Goal: Task Accomplishment & Management: Use online tool/utility

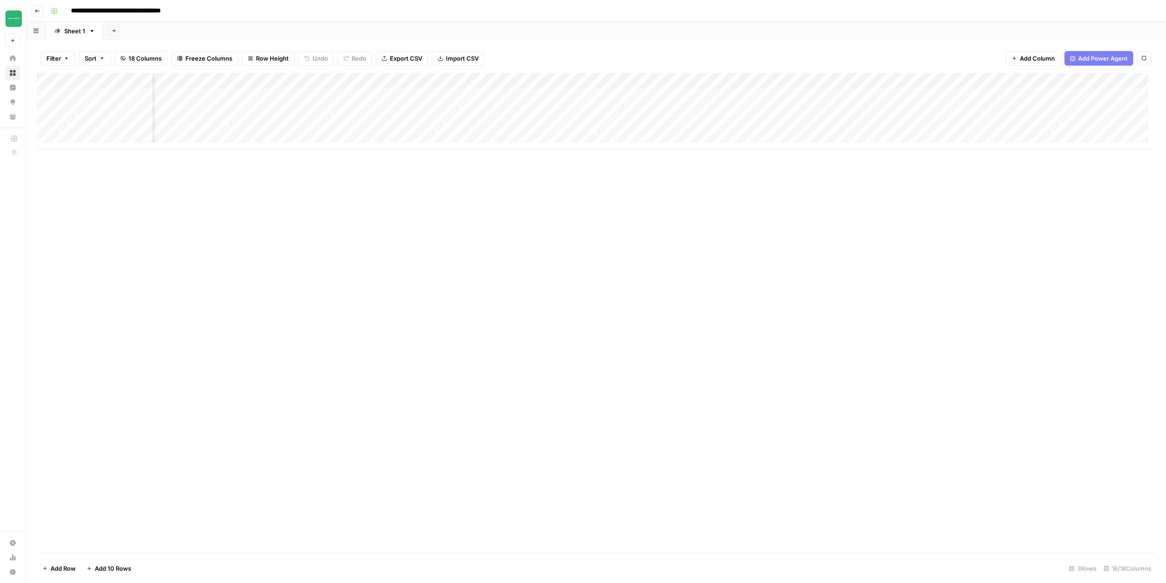
scroll to position [0, 389]
click at [898, 82] on div "Add Column" at bounding box center [596, 111] width 1118 height 77
click at [818, 339] on div "Add Column" at bounding box center [596, 313] width 1118 height 480
click at [854, 94] on div "Add Column" at bounding box center [596, 111] width 1118 height 77
click at [838, 97] on div "Add Column" at bounding box center [596, 111] width 1118 height 77
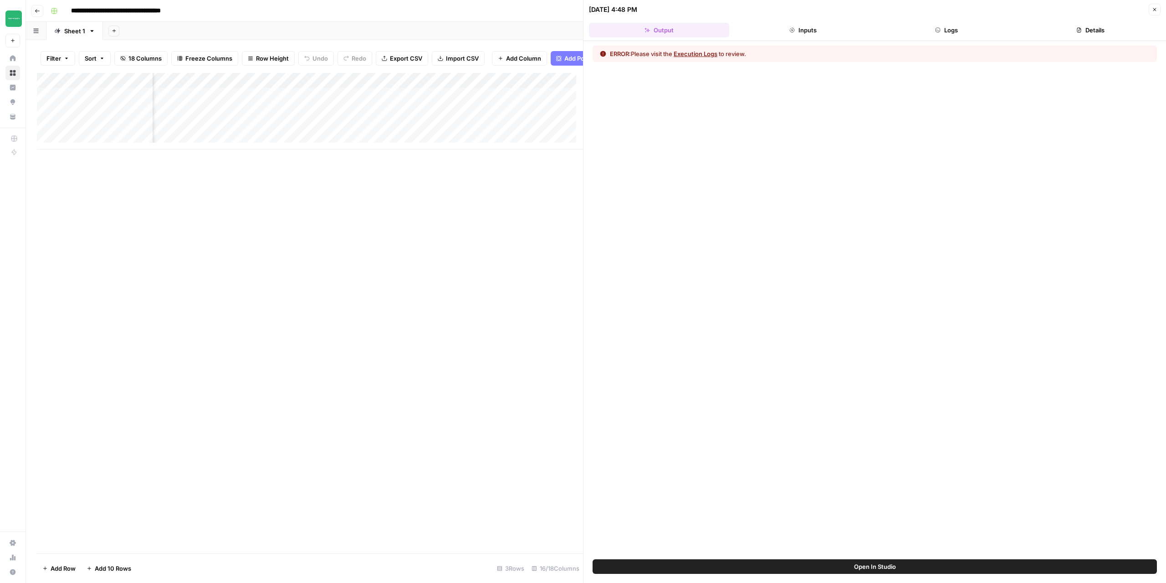
click at [685, 58] on button "Execution Logs" at bounding box center [696, 53] width 44 height 9
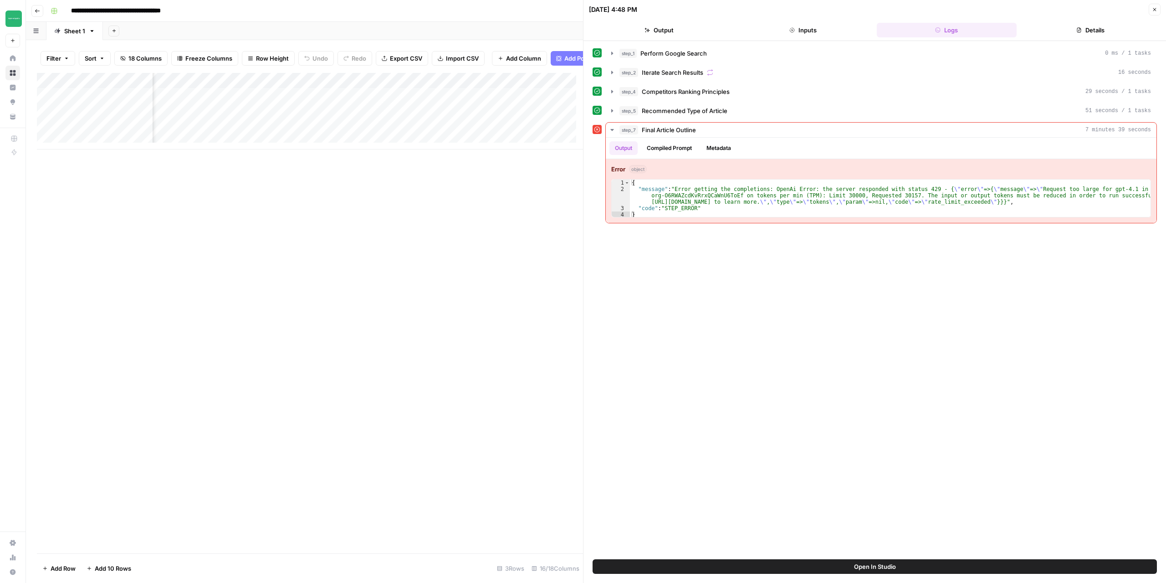
click at [1158, 12] on button "Close" at bounding box center [1155, 10] width 12 height 12
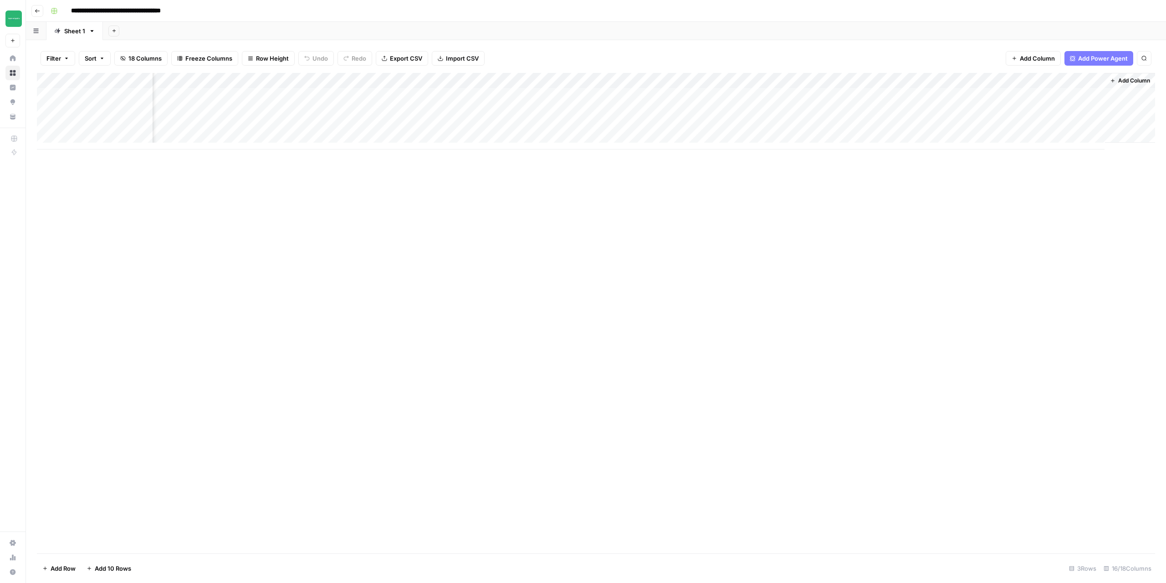
scroll to position [0, 378]
click at [910, 83] on div "Add Column" at bounding box center [596, 111] width 1118 height 77
click at [878, 154] on span "Configure Inputs" at bounding box center [890, 157] width 80 height 9
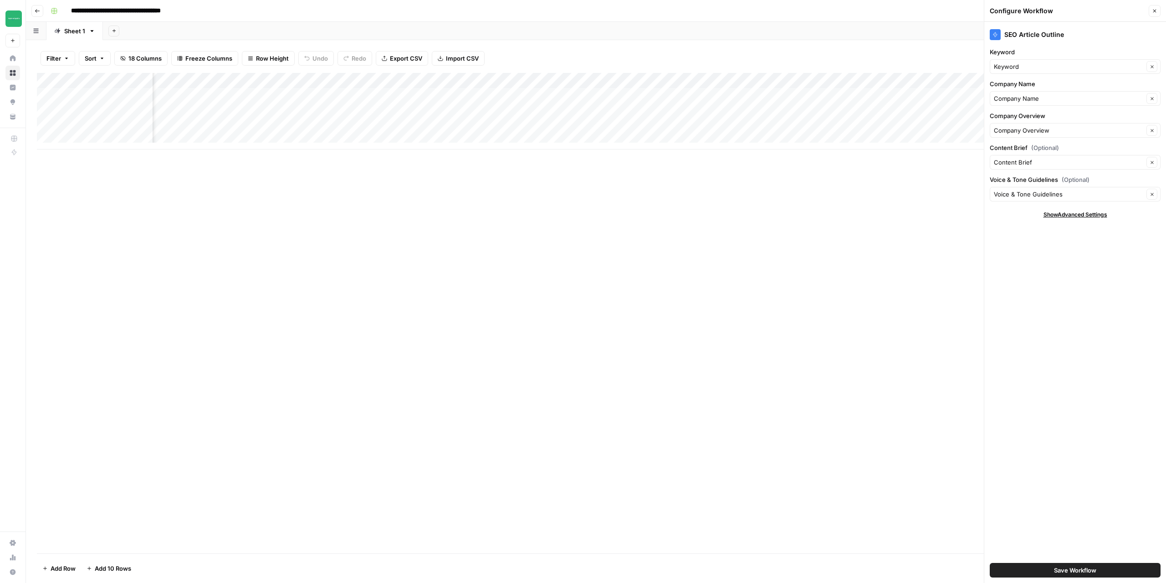
click at [910, 81] on div "Add Column" at bounding box center [596, 111] width 1118 height 77
click at [875, 169] on span "Edit Workflow" at bounding box center [890, 169] width 80 height 9
click at [863, 93] on div "Add Column" at bounding box center [596, 111] width 1118 height 77
click at [865, 93] on div "Add Column" at bounding box center [596, 111] width 1118 height 77
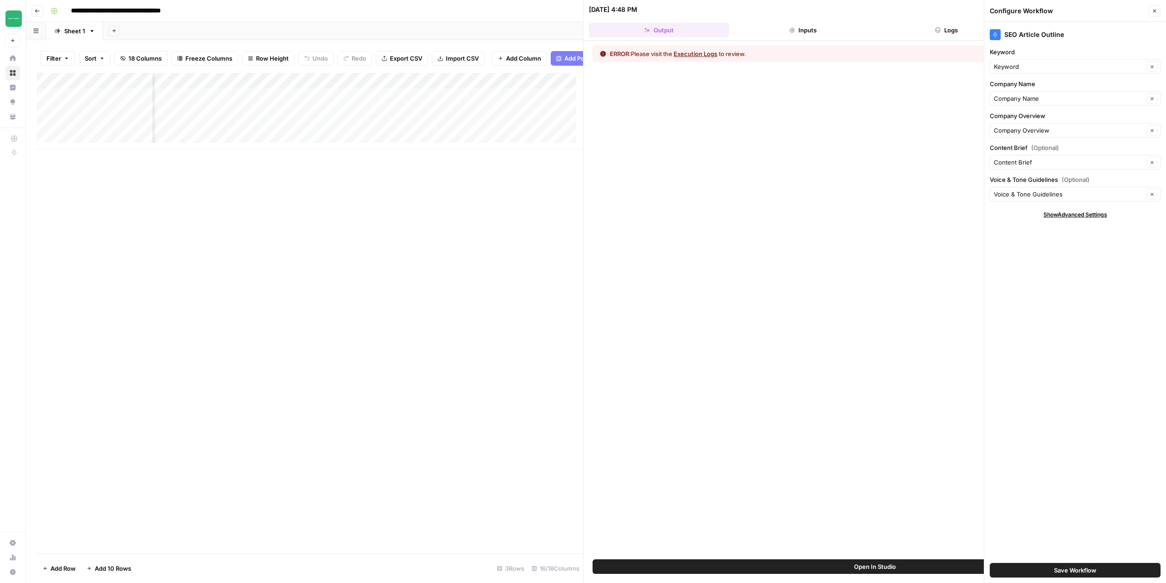
click at [704, 55] on button "Execution Logs" at bounding box center [696, 53] width 44 height 9
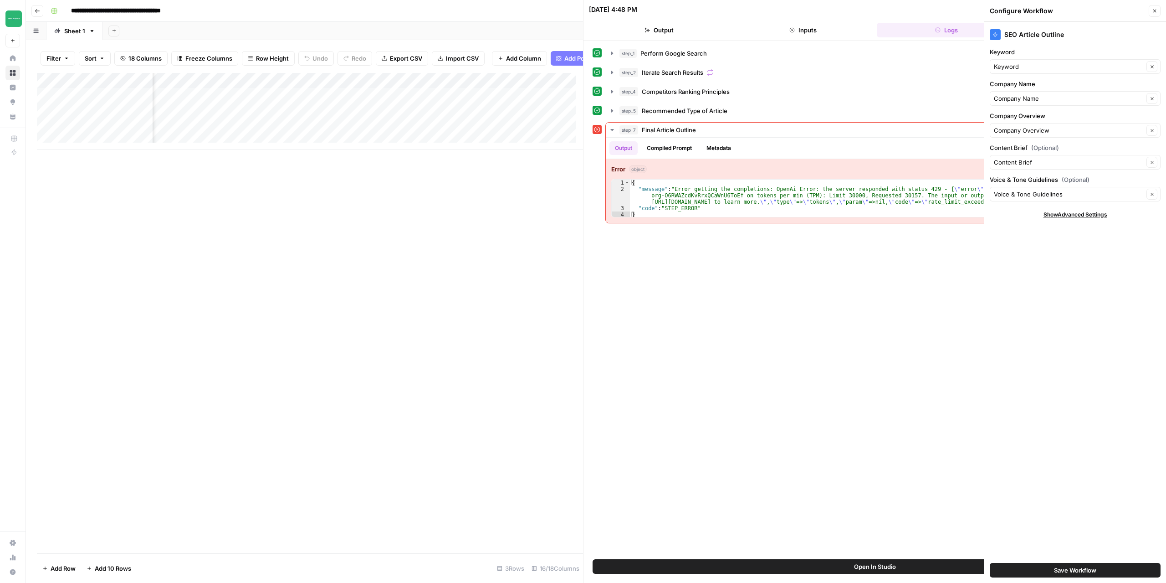
click at [1154, 15] on button "Close" at bounding box center [1155, 11] width 12 height 12
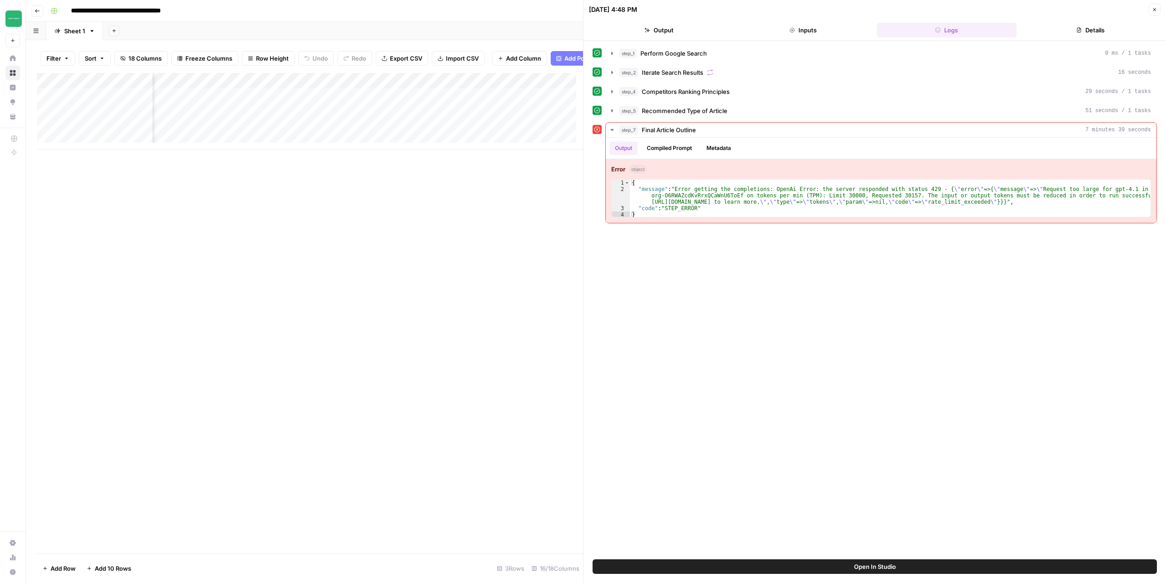
click at [1156, 9] on icon "button" at bounding box center [1154, 9] width 5 height 5
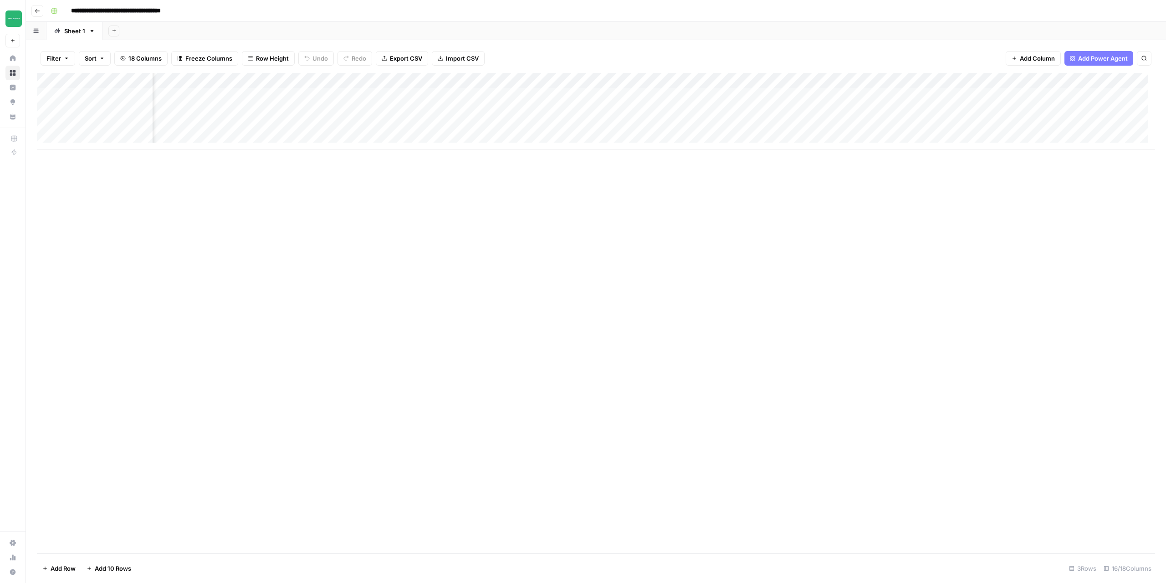
scroll to position [0, 75]
click at [296, 97] on div "Add Column" at bounding box center [596, 111] width 1118 height 77
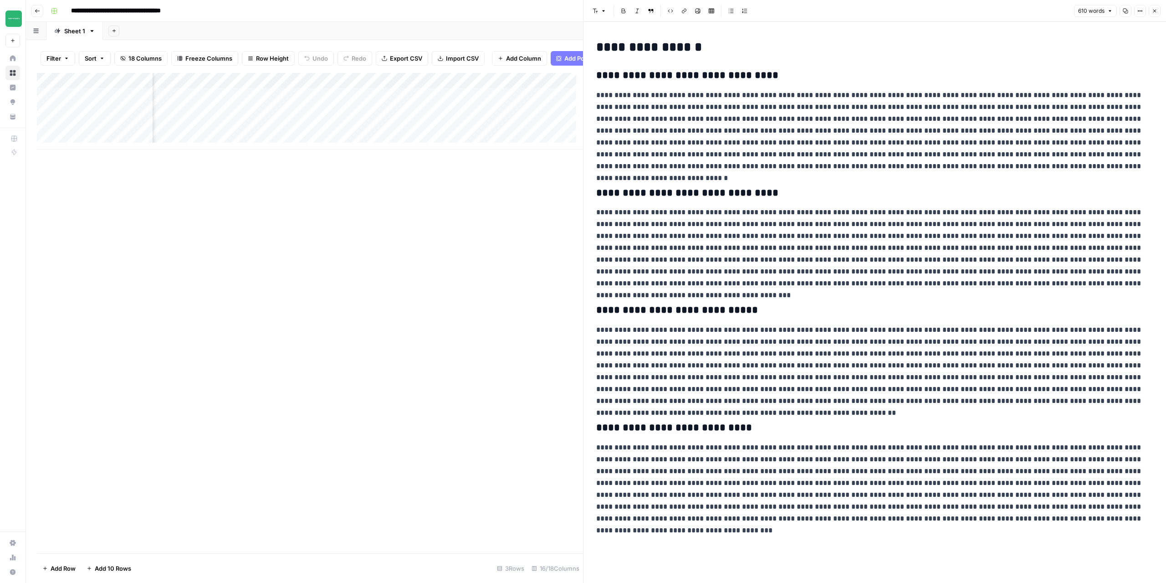
click at [671, 99] on p at bounding box center [874, 130] width 557 height 83
click at [1123, 12] on icon "button" at bounding box center [1125, 10] width 5 height 5
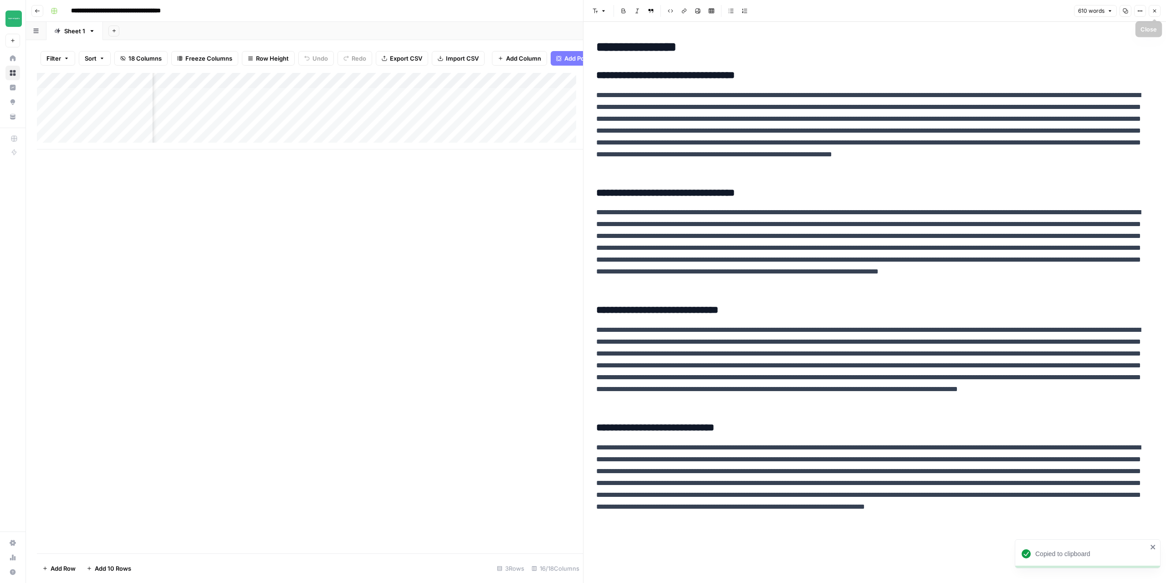
click at [1154, 10] on icon "button" at bounding box center [1154, 11] width 3 height 3
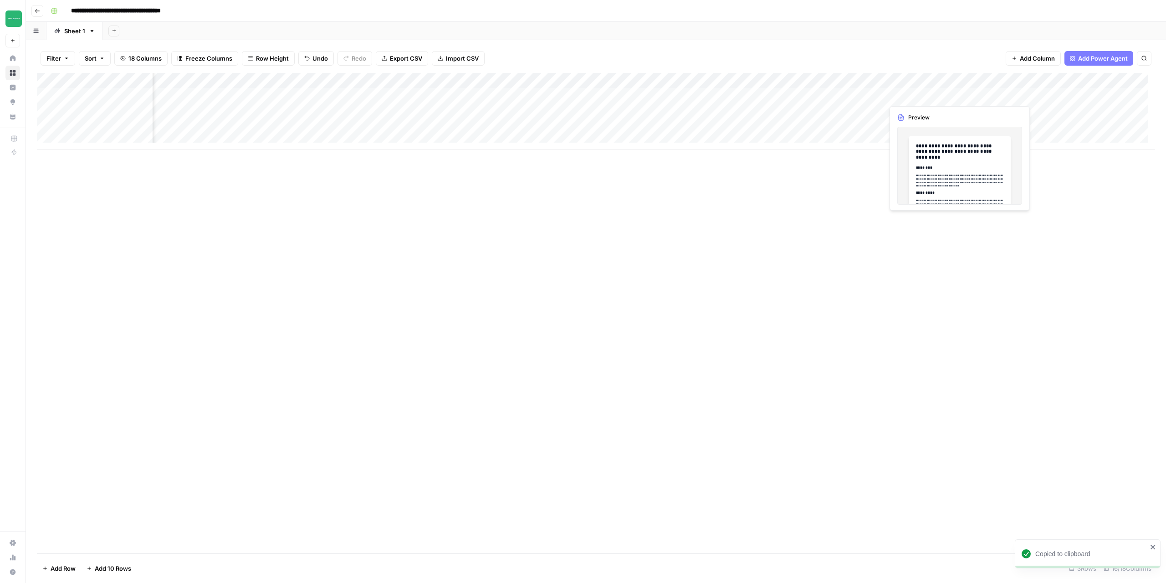
click at [925, 94] on div "Add Column" at bounding box center [596, 111] width 1118 height 77
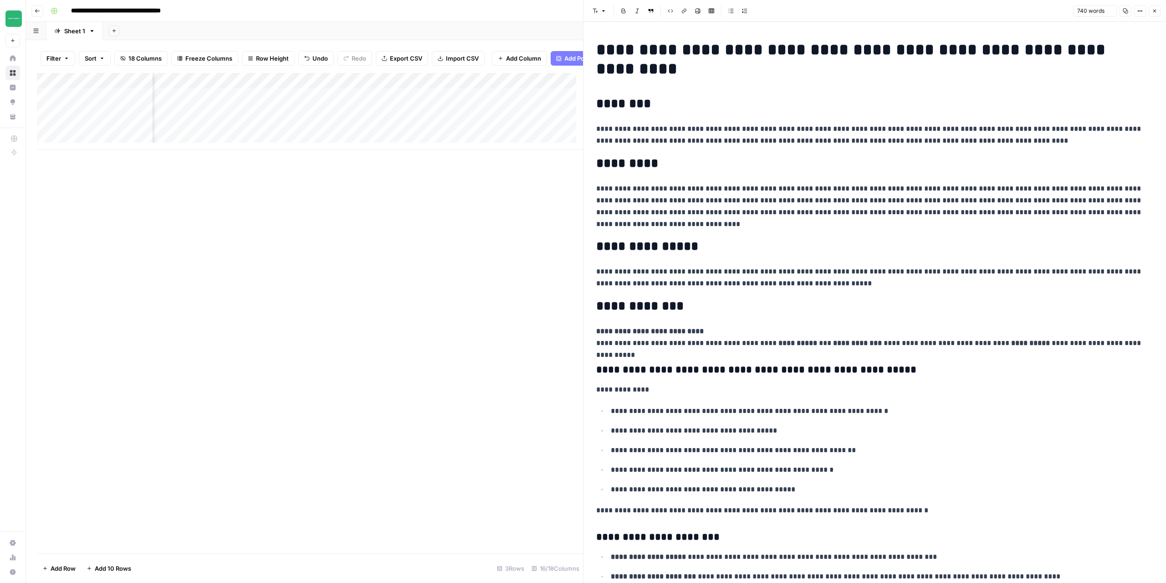
copy div "**********"
click at [393, 100] on div "Add Column" at bounding box center [310, 111] width 546 height 77
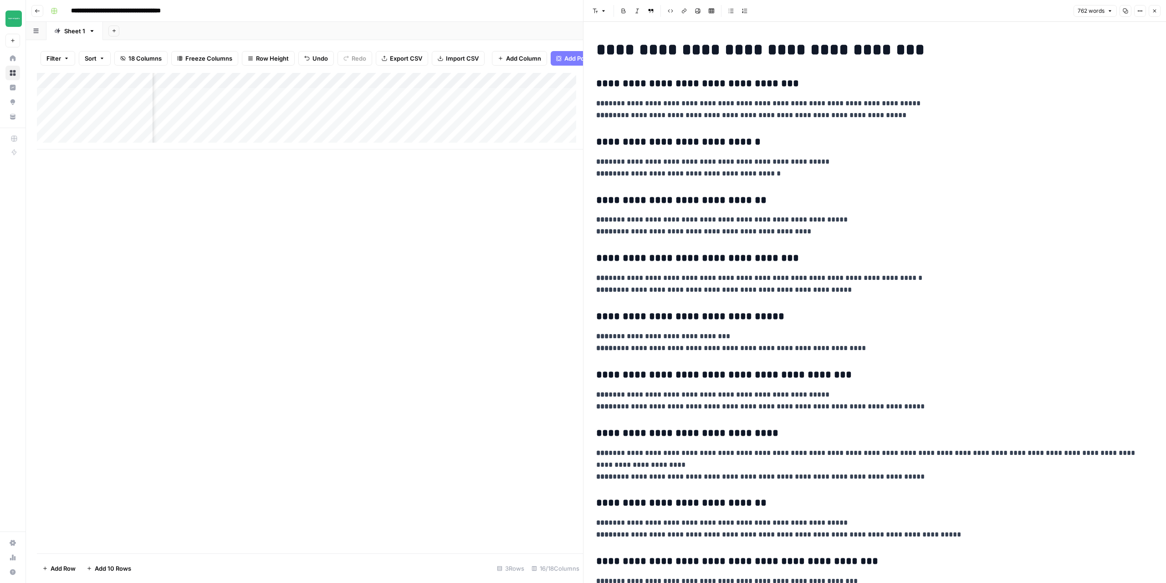
click at [1125, 10] on icon "button" at bounding box center [1125, 10] width 5 height 5
click at [1159, 15] on button "Close" at bounding box center [1155, 11] width 12 height 12
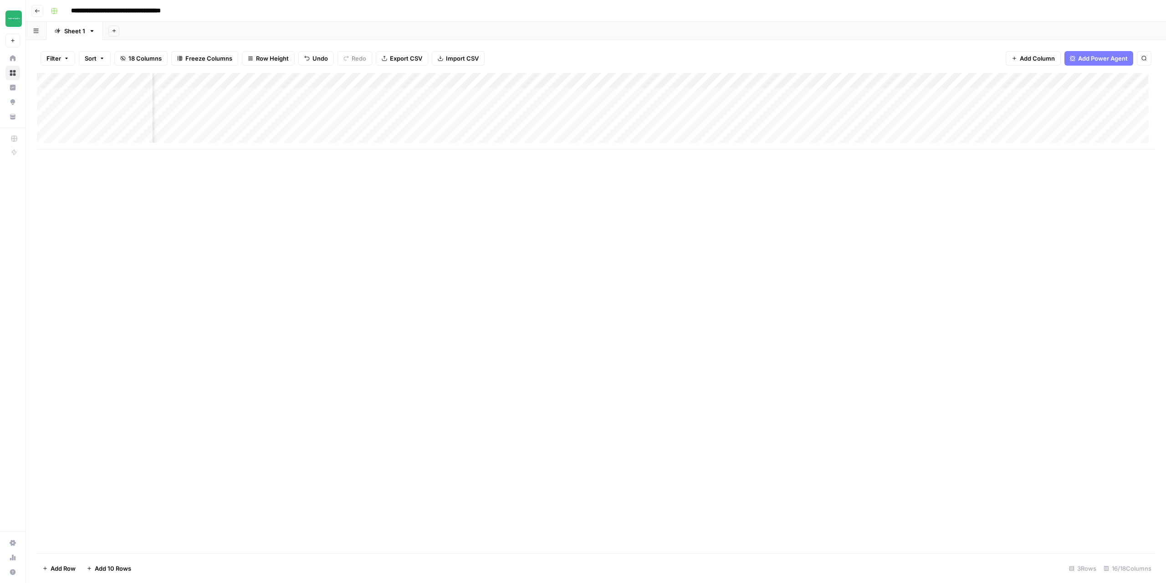
scroll to position [0, 334]
click at [962, 93] on div "Add Column" at bounding box center [596, 111] width 1118 height 77
click at [898, 94] on div "Add Column" at bounding box center [596, 111] width 1118 height 77
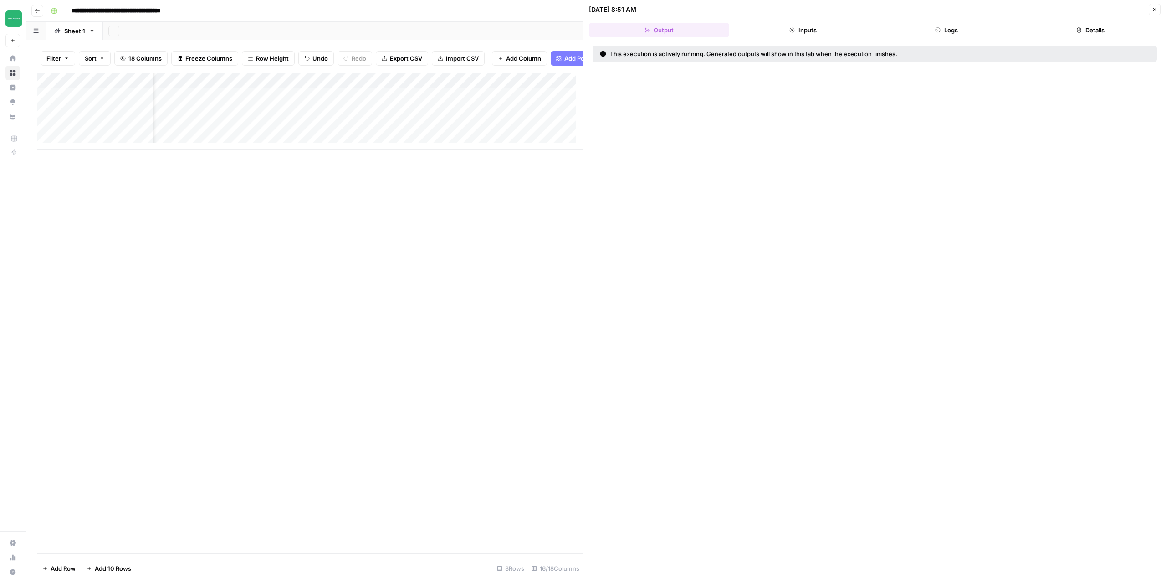
click at [959, 34] on button "Logs" at bounding box center [947, 30] width 140 height 15
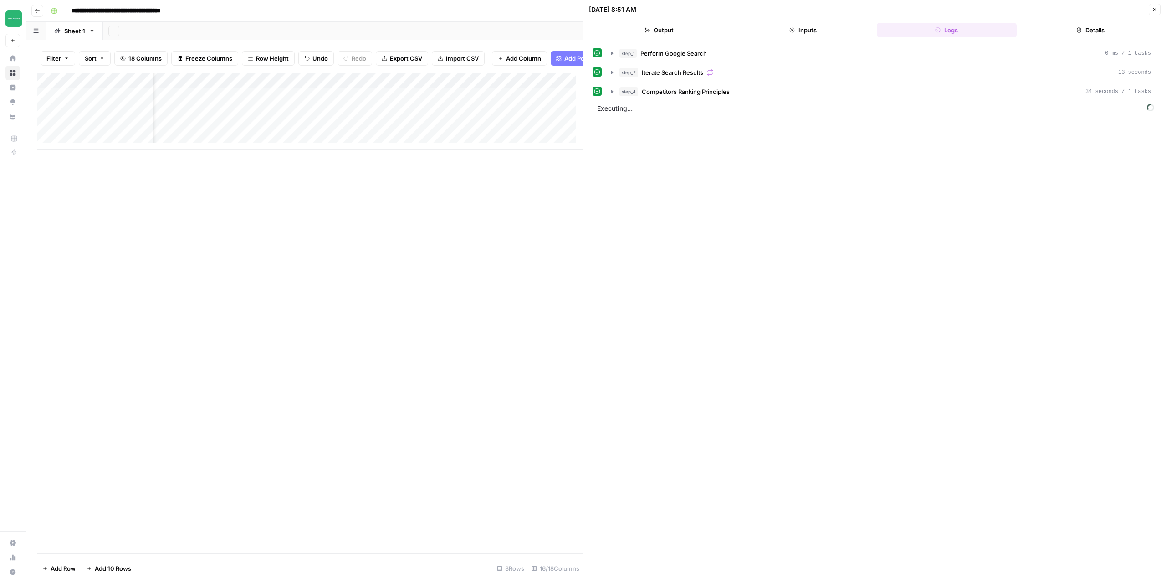
scroll to position [0, 961]
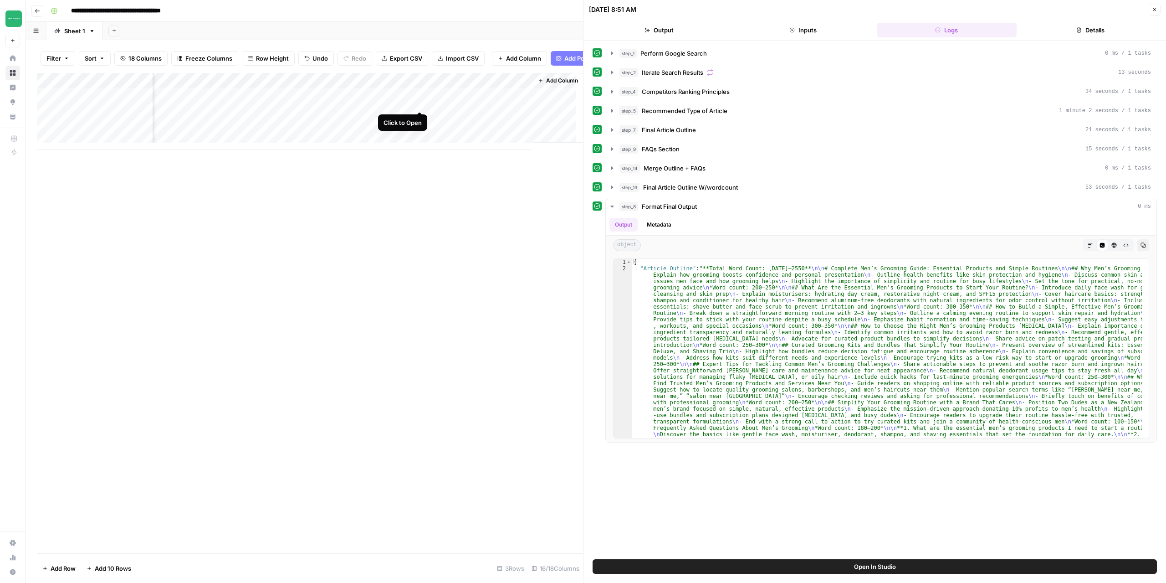
click at [420, 100] on div "Add Column" at bounding box center [310, 111] width 546 height 77
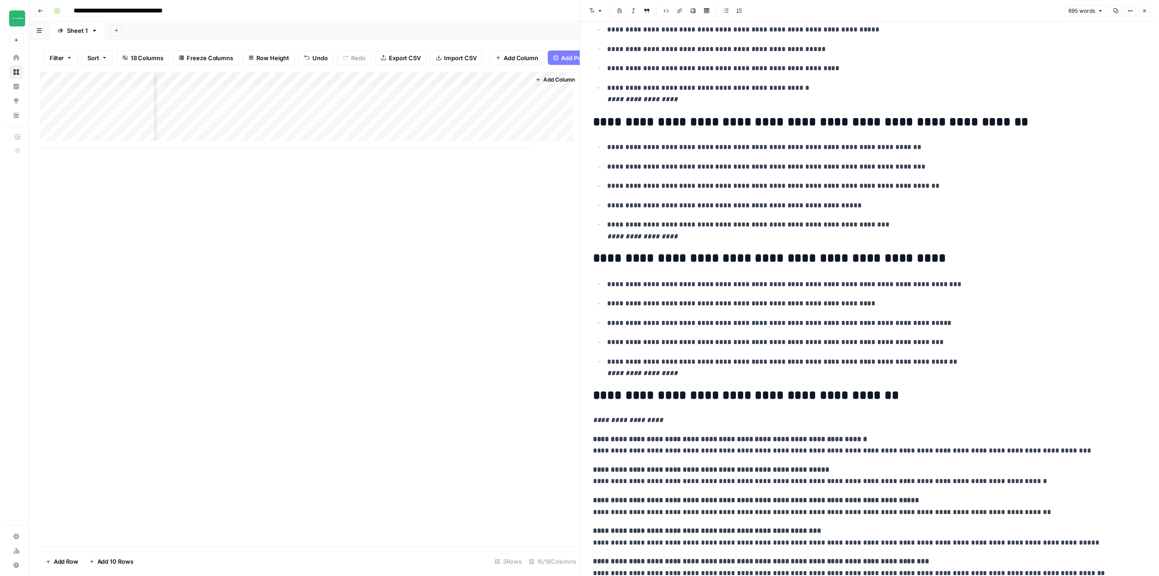
scroll to position [865, 0]
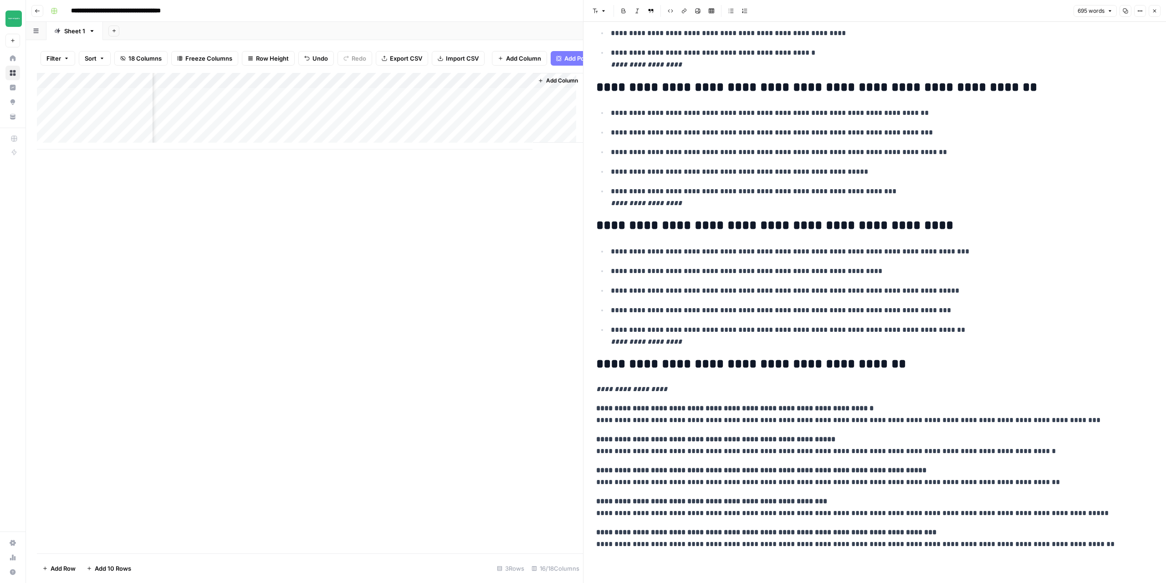
click at [1156, 9] on icon "button" at bounding box center [1154, 10] width 5 height 5
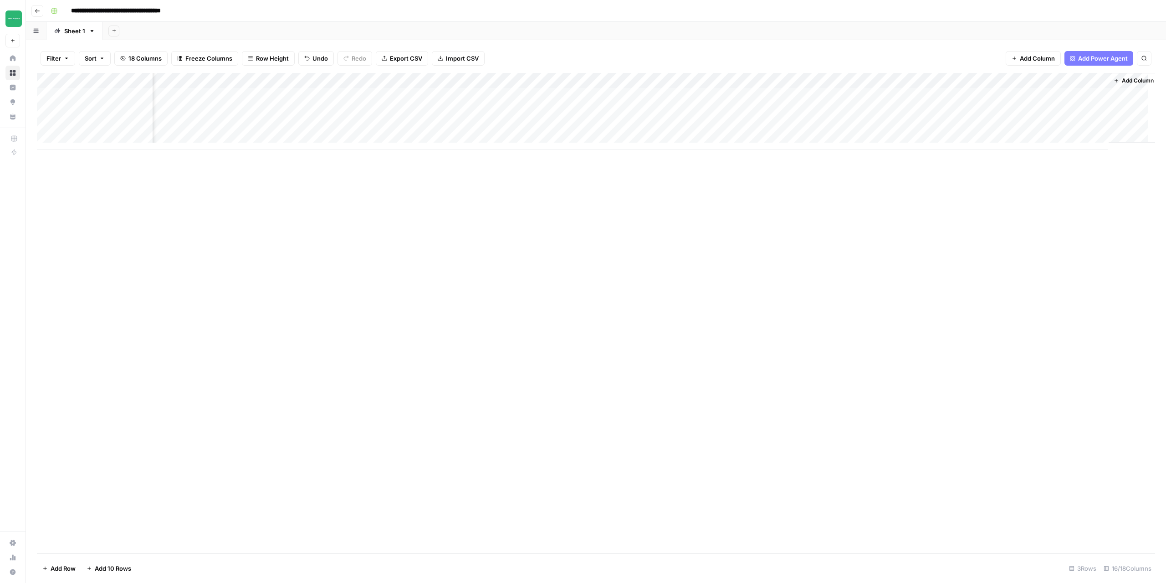
scroll to position [0, 389]
click at [1079, 80] on div "Add Column" at bounding box center [596, 111] width 1118 height 77
click at [1034, 168] on span "Edit Workflow" at bounding box center [1058, 169] width 80 height 9
click at [1048, 94] on div "Add Column" at bounding box center [596, 111] width 1118 height 77
click at [1080, 83] on div "Add Column" at bounding box center [596, 111] width 1118 height 77
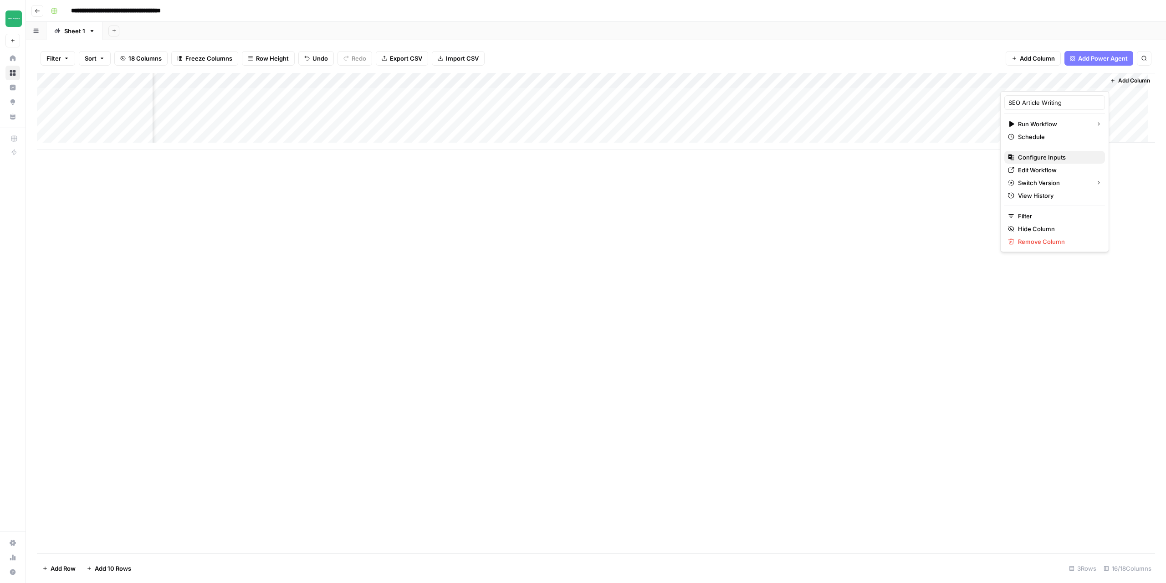
click at [1049, 155] on span "Configure Inputs" at bounding box center [1058, 157] width 80 height 9
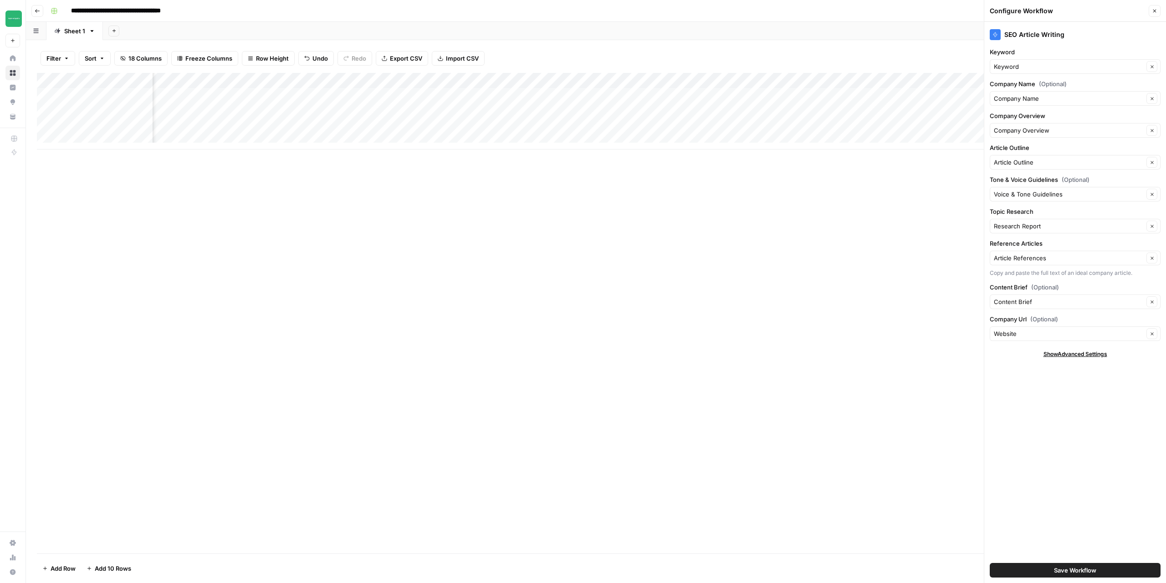
scroll to position [0, 61]
click at [36, 12] on icon "button" at bounding box center [37, 10] width 5 height 5
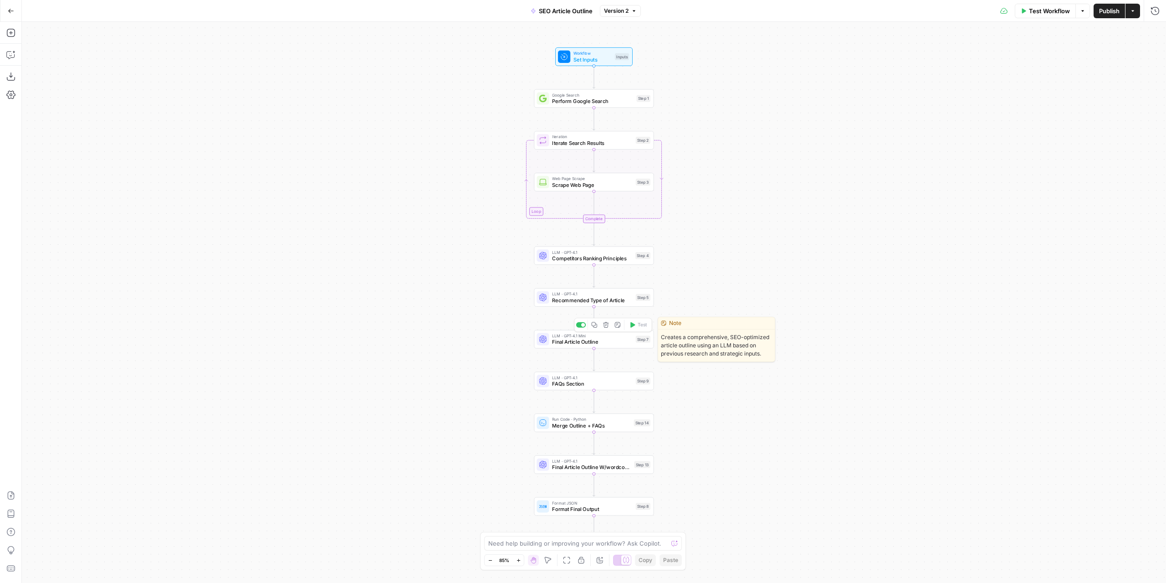
click at [611, 346] on div "LLM · GPT-4.1 Mini Final Article Outline Step 7 Copy step Delete step Edit Note…" at bounding box center [594, 339] width 120 height 19
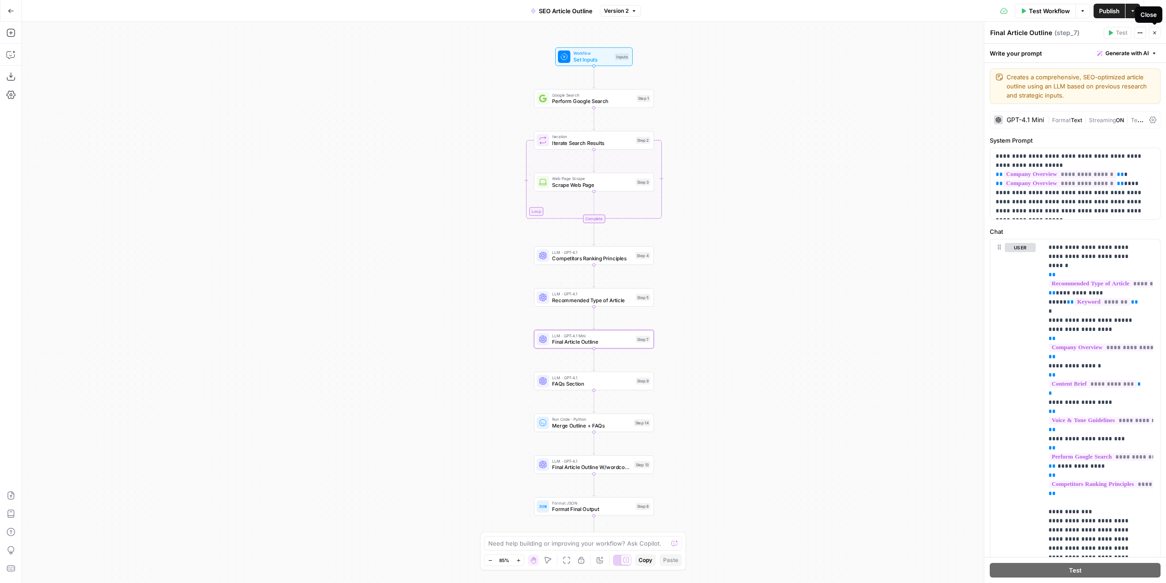
click at [1156, 32] on icon "button" at bounding box center [1154, 32] width 5 height 5
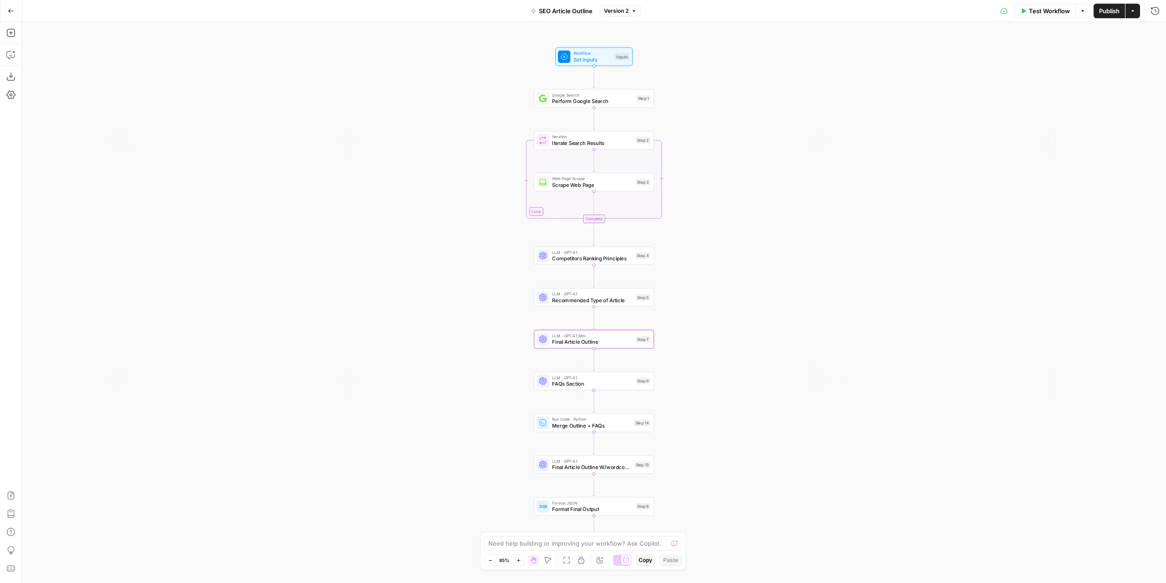
click at [1047, 19] on div "Test Workflow Options Publish Actions Run History" at bounding box center [903, 10] width 525 height 21
click at [1044, 15] on span "Test Workflow" at bounding box center [1049, 10] width 41 height 9
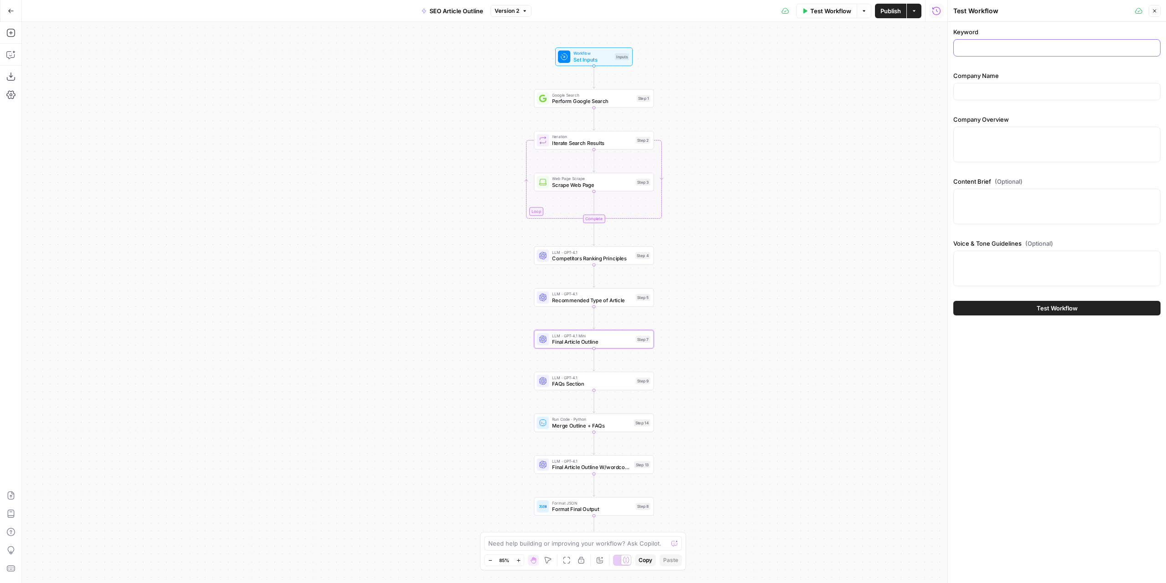
click at [981, 47] on input "Keyword" at bounding box center [1056, 47] width 195 height 9
type input "men’s grooming"
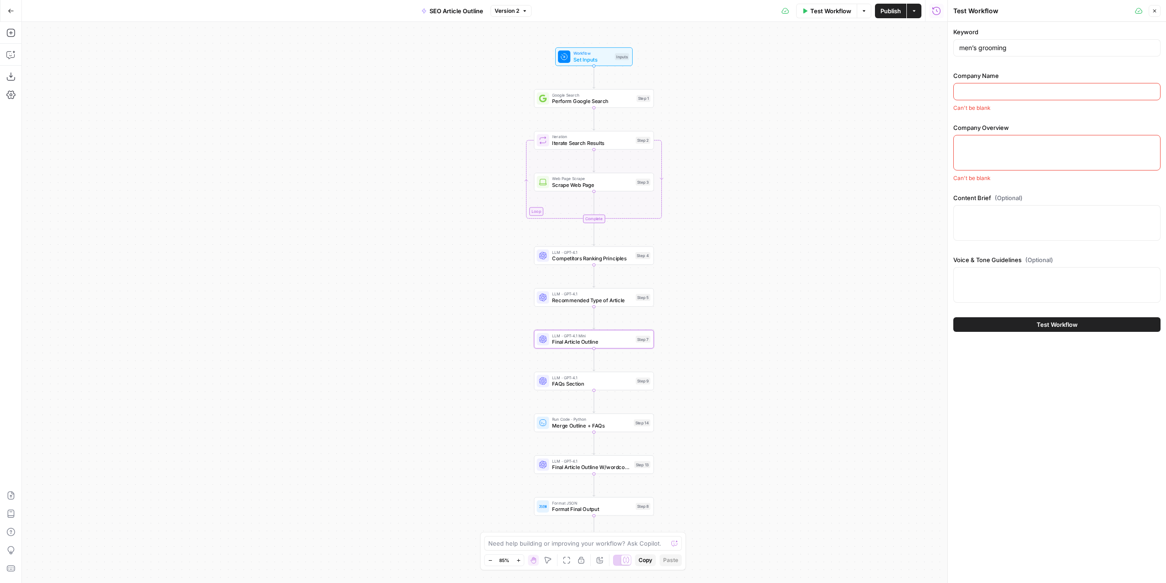
click at [1002, 95] on input "Company Name" at bounding box center [1056, 91] width 195 height 9
type input "Two Dudes"
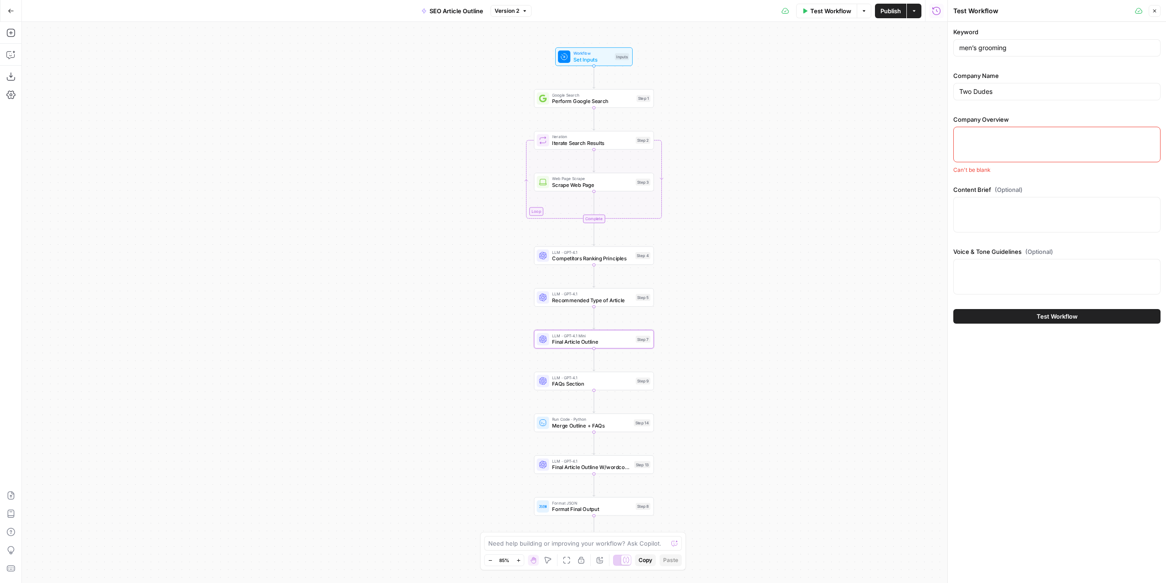
click at [999, 139] on textarea "Company Overview" at bounding box center [1056, 135] width 195 height 9
paste textarea "Company Overview Two Dudes's Core Value Proposition Two Dudes positions itself …"
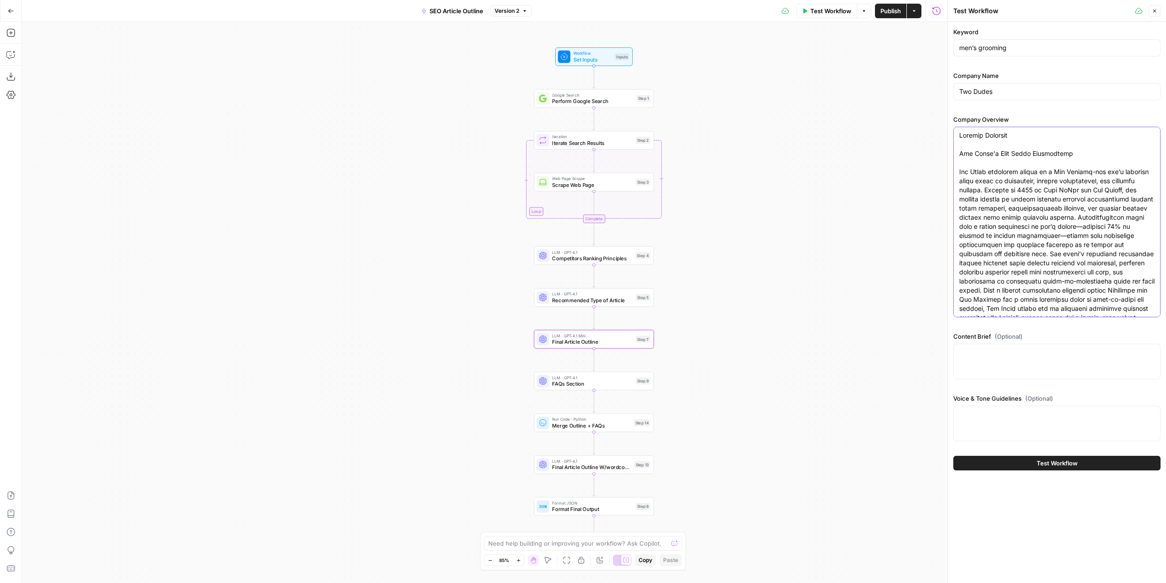
scroll to position [633, 0]
type textarea "Company Overview Two Dudes's Core Value Proposition Two Dudes positions itself …"
click at [993, 353] on textarea "Content Brief (Optional)" at bounding box center [1056, 352] width 195 height 9
paste textarea "Complete Men’s Grooming Guide: Essential Products and Simple Routines Overview …"
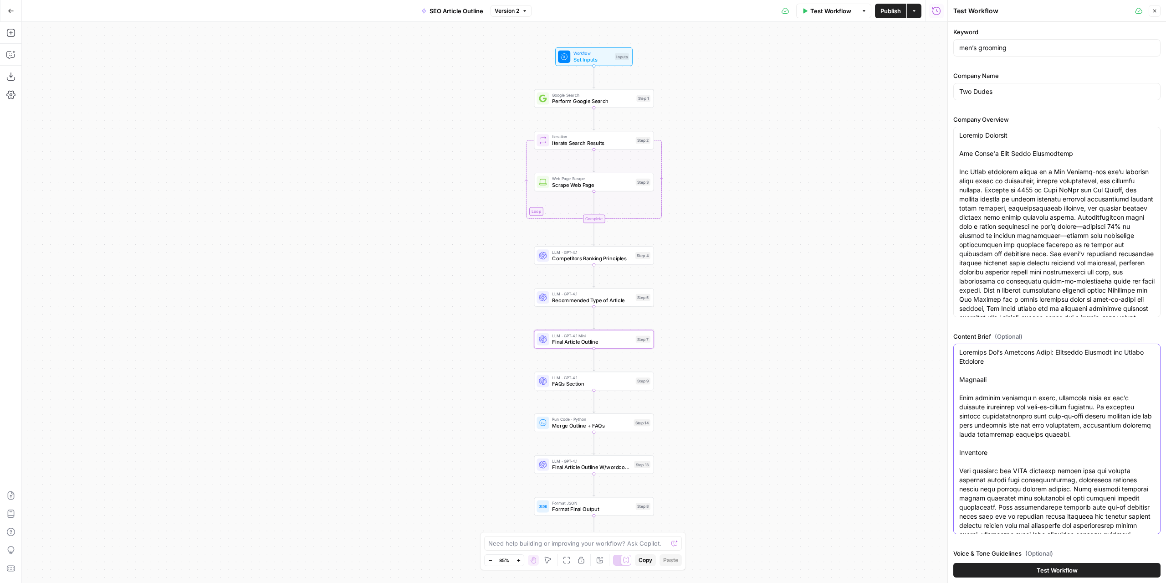
scroll to position [2801, 0]
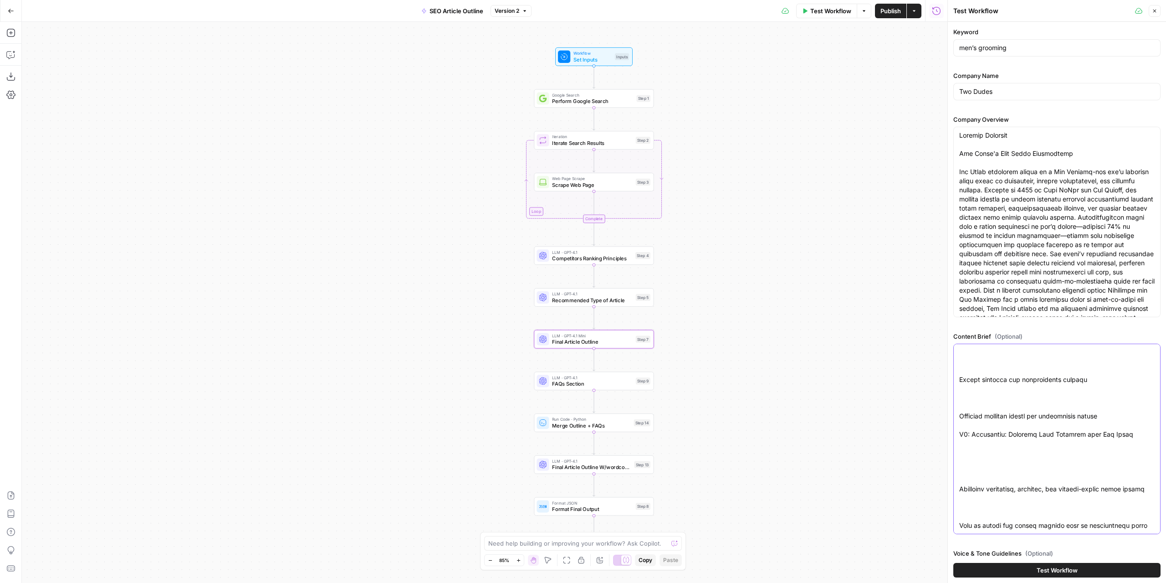
type textarea "Complete Men’s Grooming Guide: Essential Products and Simple Routines Overview …"
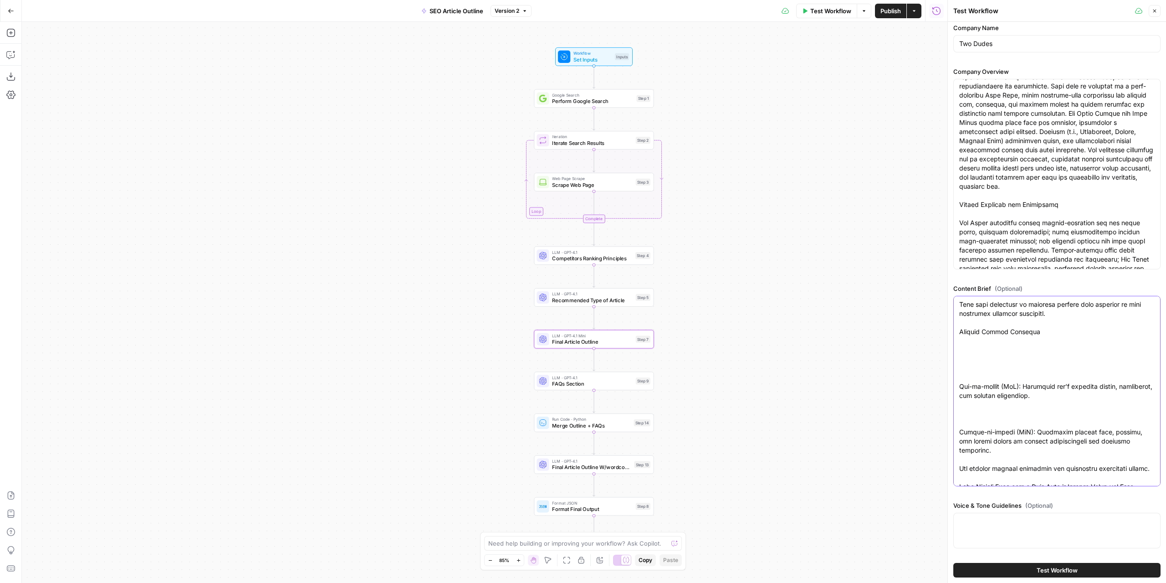
scroll to position [319, 0]
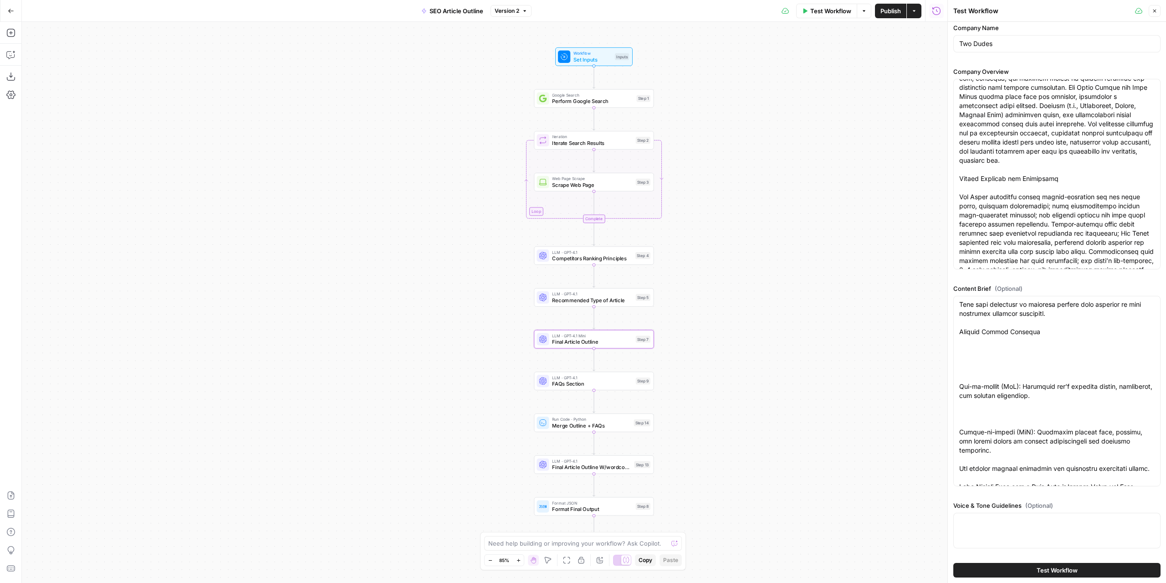
click at [994, 527] on div at bounding box center [1056, 530] width 207 height 36
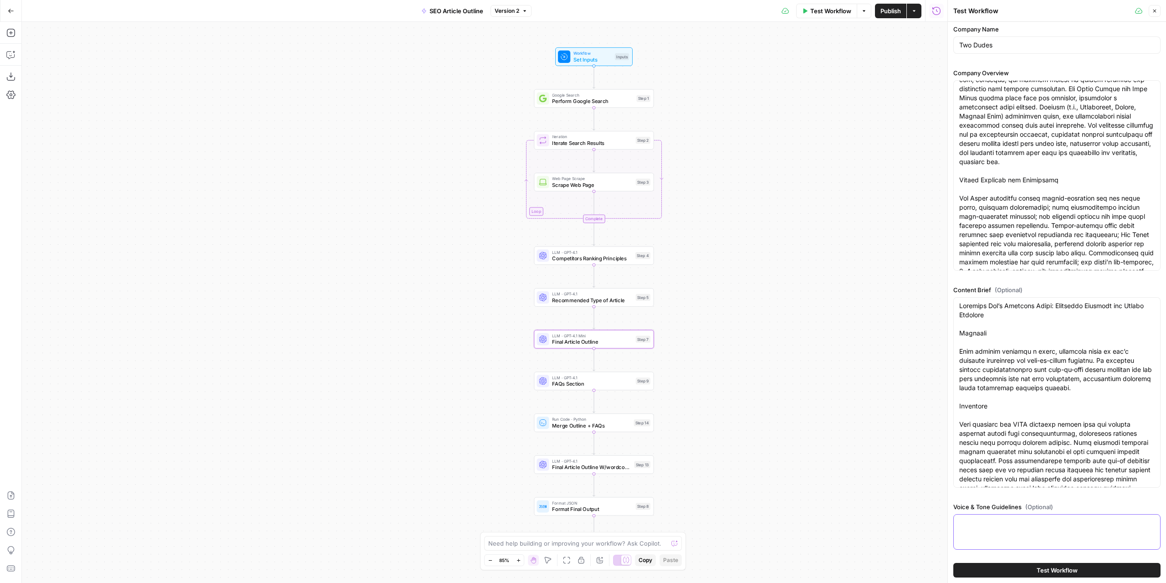
scroll to position [48, 0]
paste textarea "Two Dudes Blog Voice & Tone Guidelines 1. Start With Direct, Welcoming Intros B…"
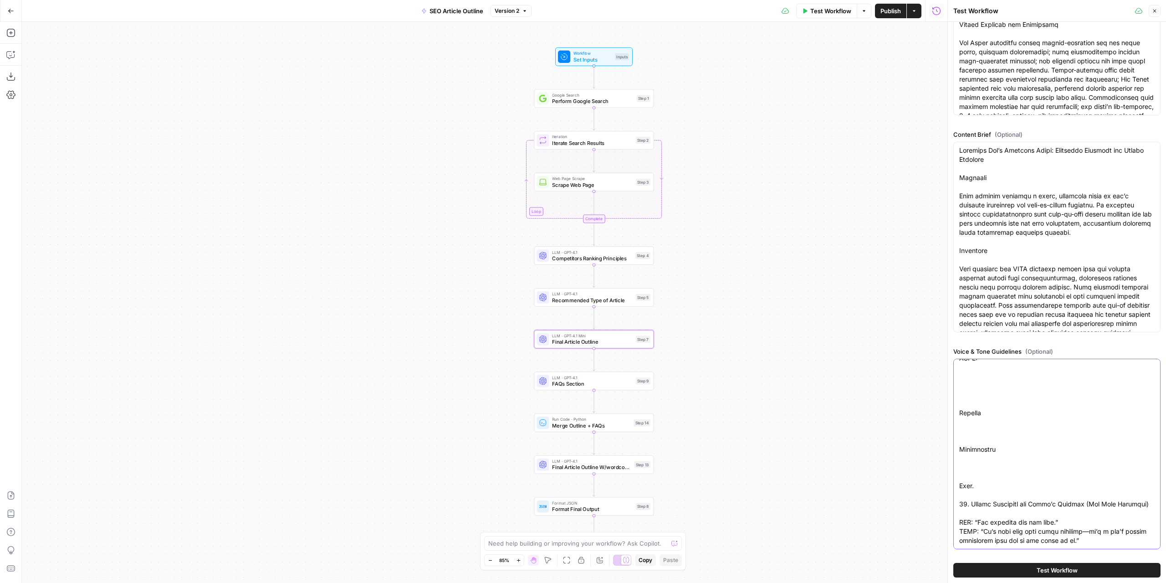
scroll to position [203, 0]
type textarea "Two Dudes Blog Voice & Tone Guidelines 1. Start With Direct, Welcoming Intros B…"
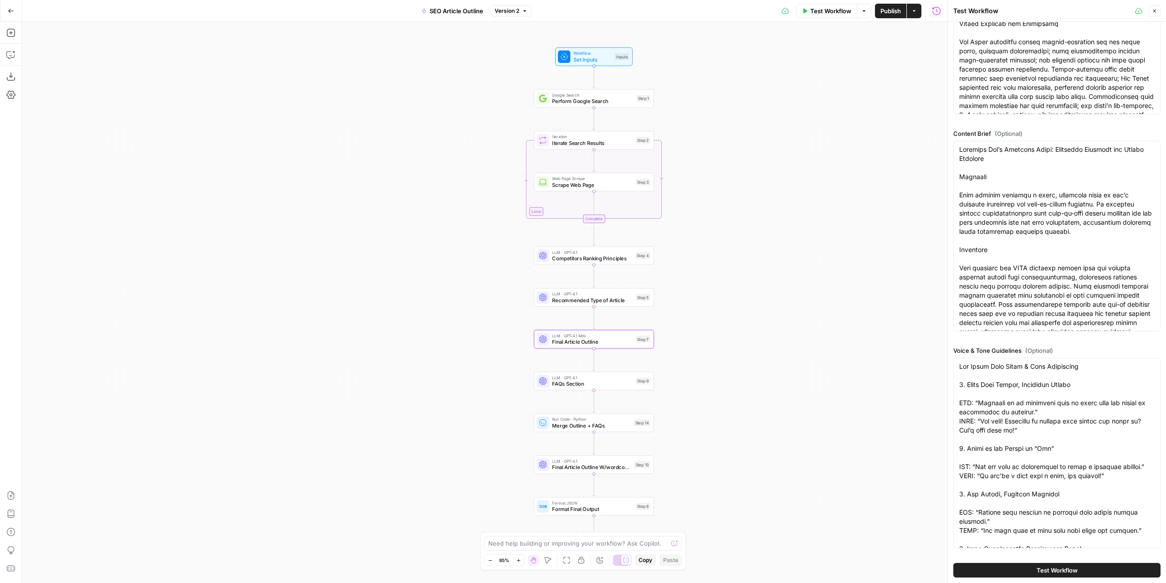
click at [1084, 574] on button "Test Workflow" at bounding box center [1056, 569] width 207 height 15
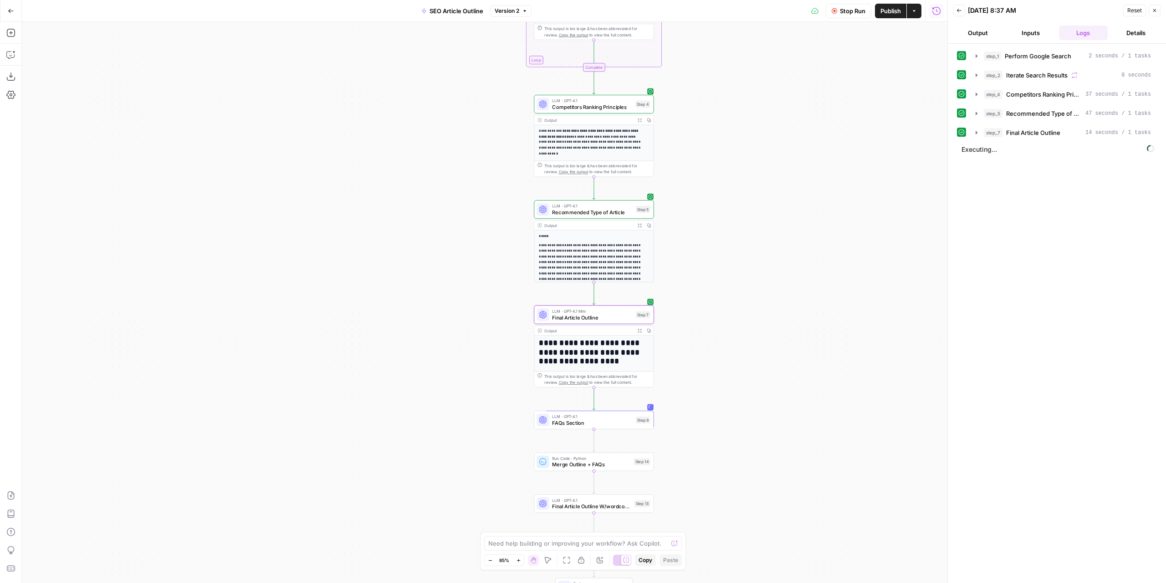
click at [588, 254] on p "**********" at bounding box center [591, 264] width 104 height 45
click at [573, 221] on div "Output Expand Output Copy" at bounding box center [593, 225] width 119 height 10
click at [569, 255] on p "**********" at bounding box center [591, 264] width 104 height 45
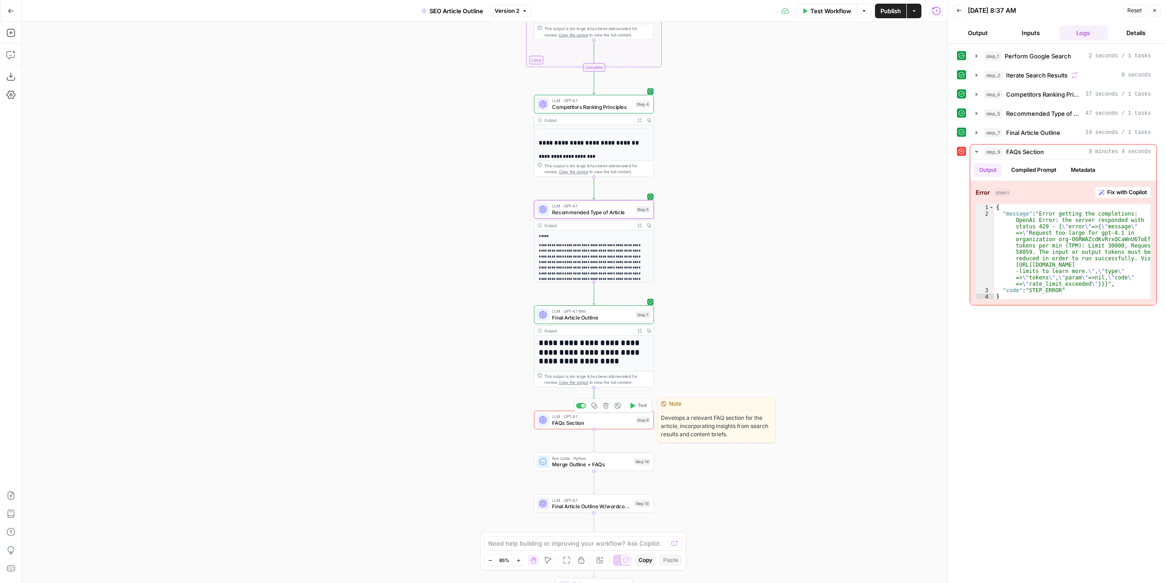
click at [584, 421] on span "FAQs Section" at bounding box center [592, 423] width 81 height 8
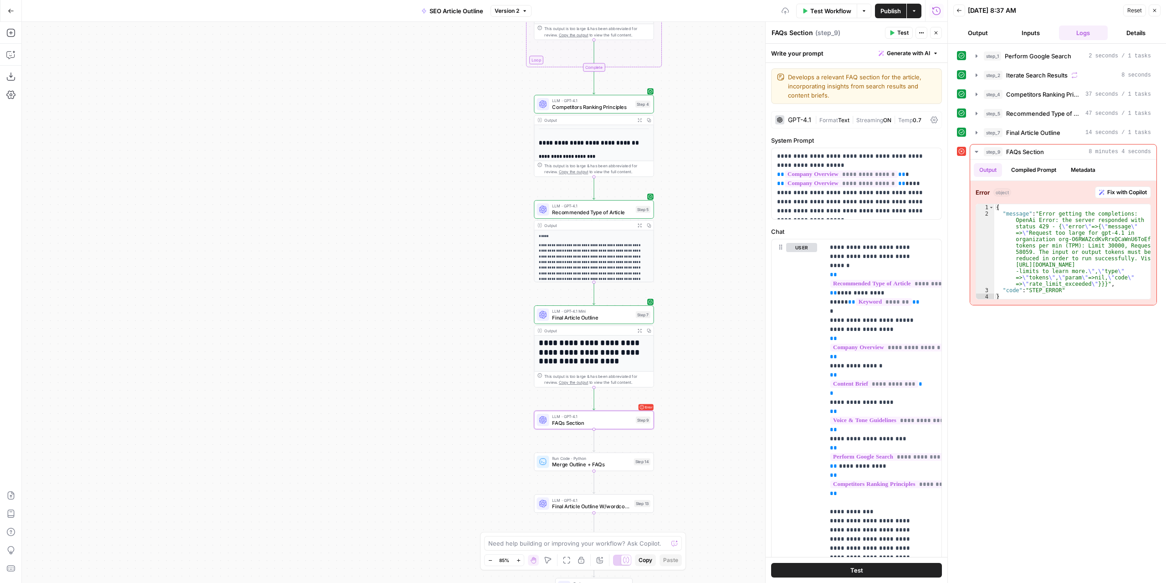
click at [803, 119] on div "GPT-4.1" at bounding box center [799, 120] width 23 height 6
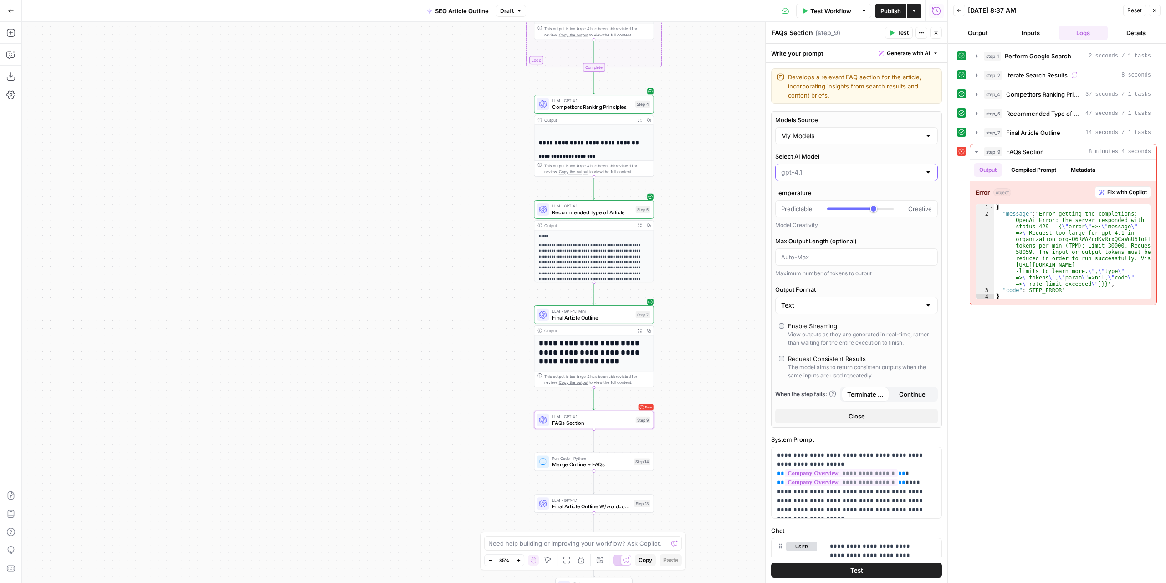
click at [822, 168] on input "Select AI Model" at bounding box center [851, 172] width 140 height 9
click at [795, 233] on span "gpt-4.1-mini" at bounding box center [851, 233] width 137 height 9
type input "gpt-4.1-mini"
click at [823, 176] on input "Select AI Model" at bounding box center [851, 172] width 140 height 9
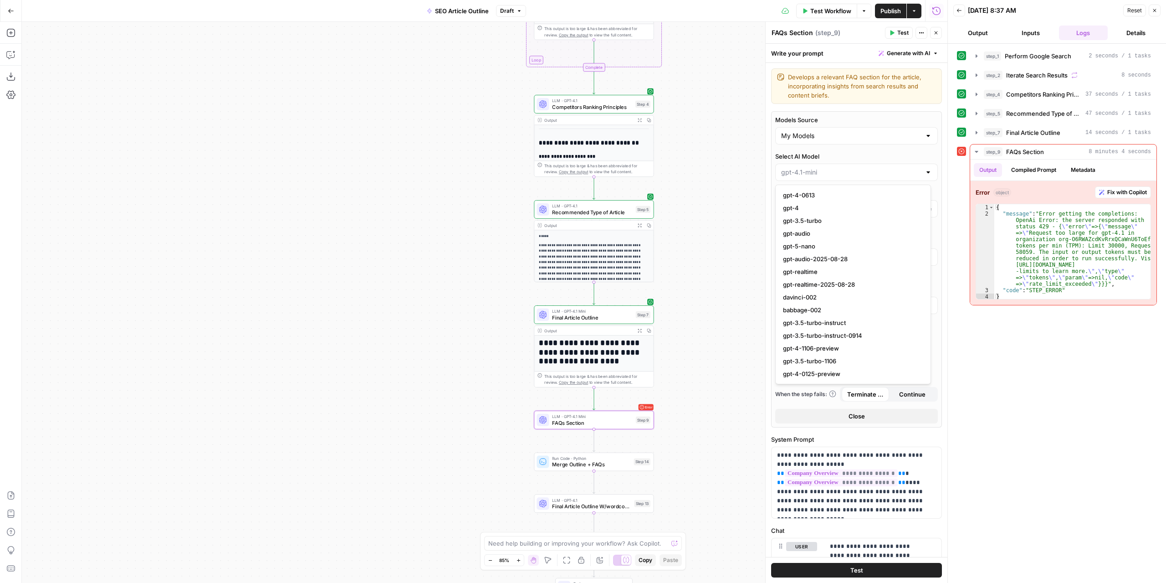
type input "gpt-4.1-mini"
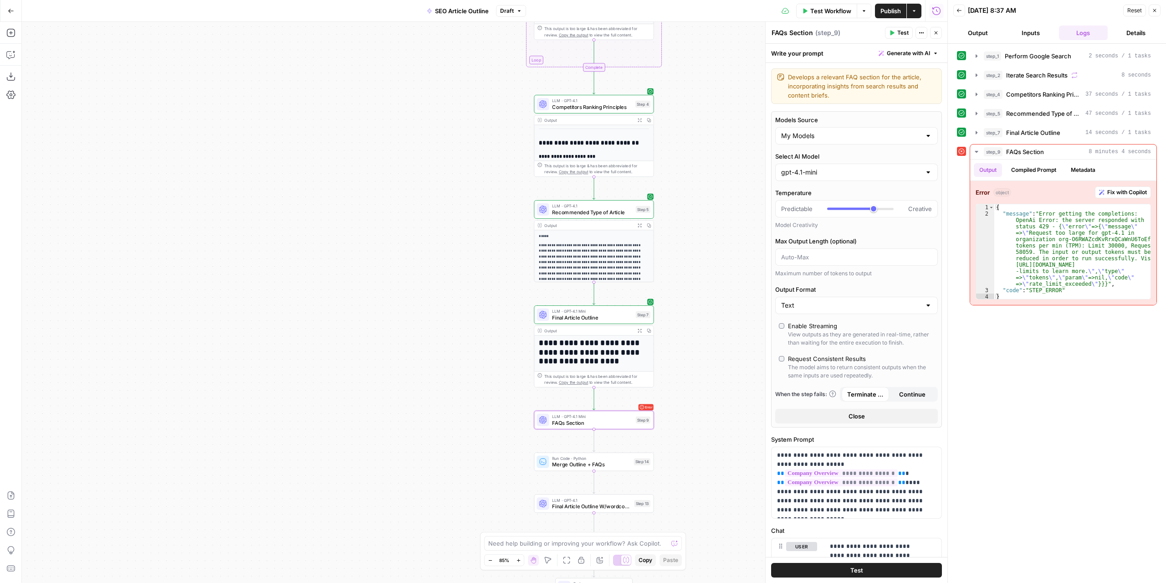
click at [875, 156] on label "Select AI Model" at bounding box center [856, 156] width 163 height 9
click at [875, 168] on input "gpt-4.1-mini" at bounding box center [851, 172] width 140 height 9
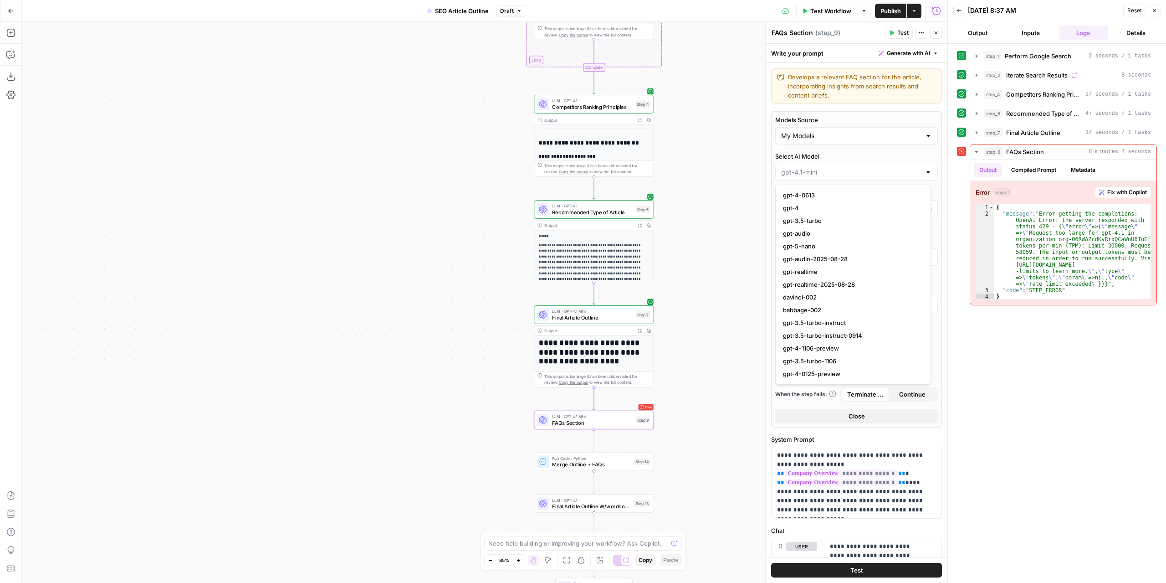
click at [852, 167] on div at bounding box center [856, 172] width 163 height 17
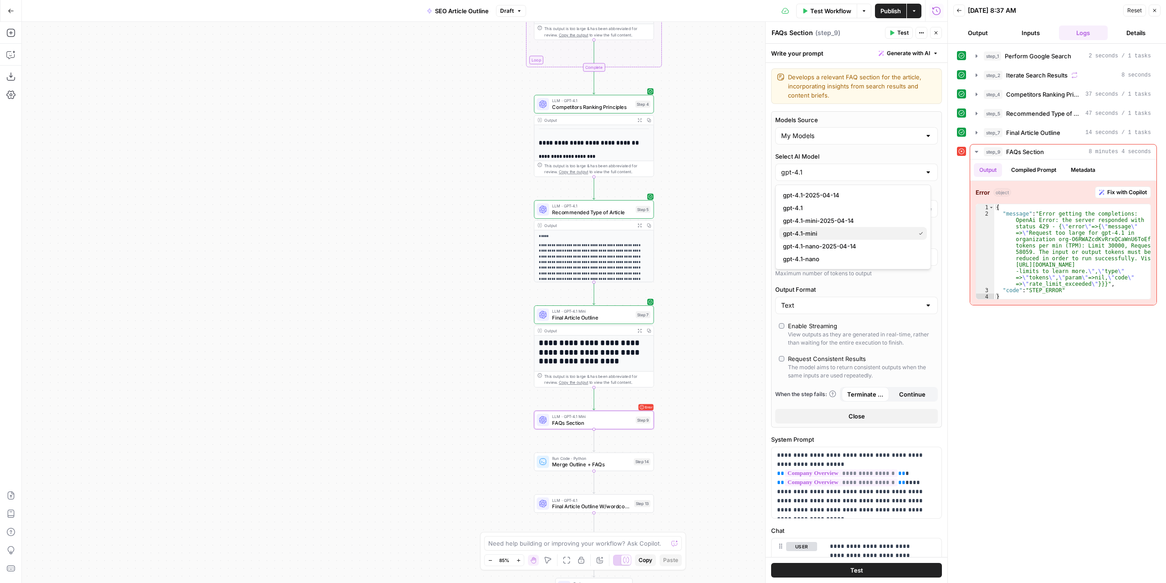
click at [818, 227] on button "gpt-4.1-mini" at bounding box center [853, 233] width 148 height 13
type input "gpt-4.1-mini"
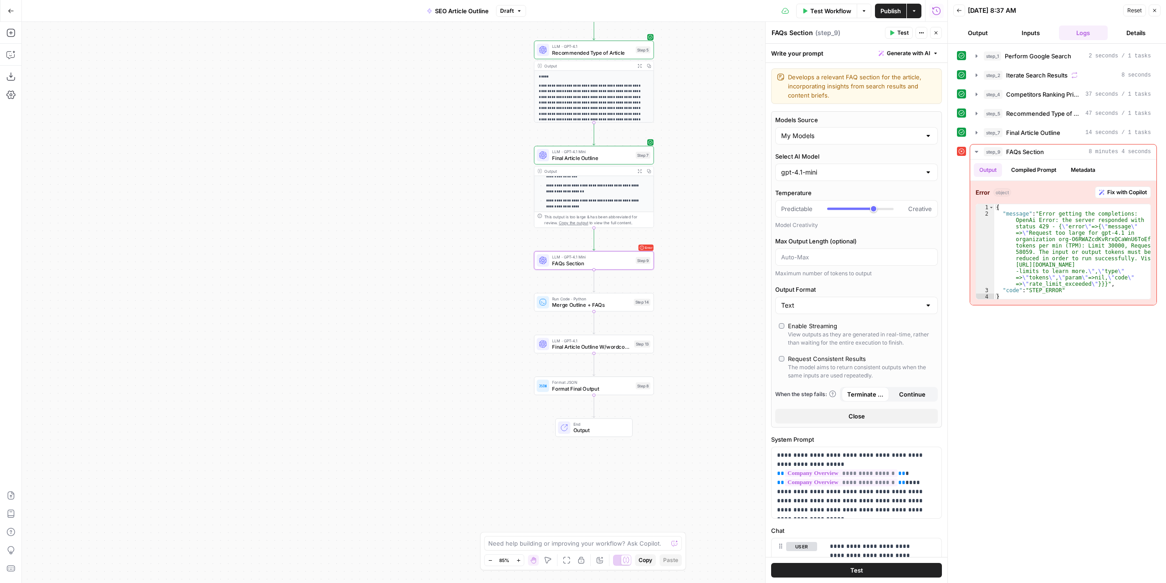
click at [899, 35] on span "Test" at bounding box center [902, 33] width 11 height 8
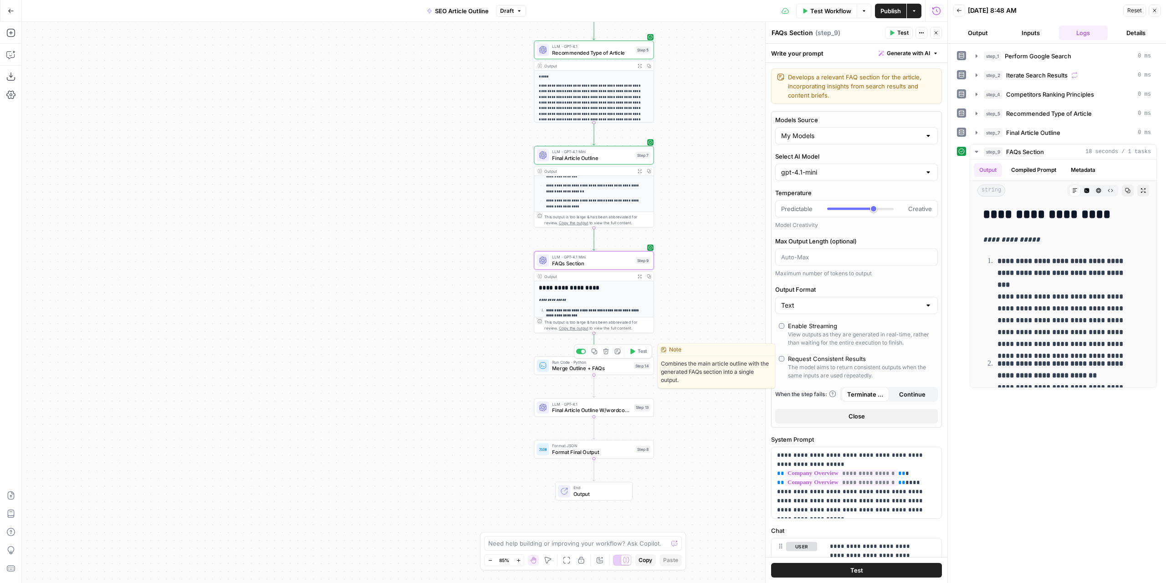
click at [632, 351] on icon "button" at bounding box center [632, 350] width 5 height 5
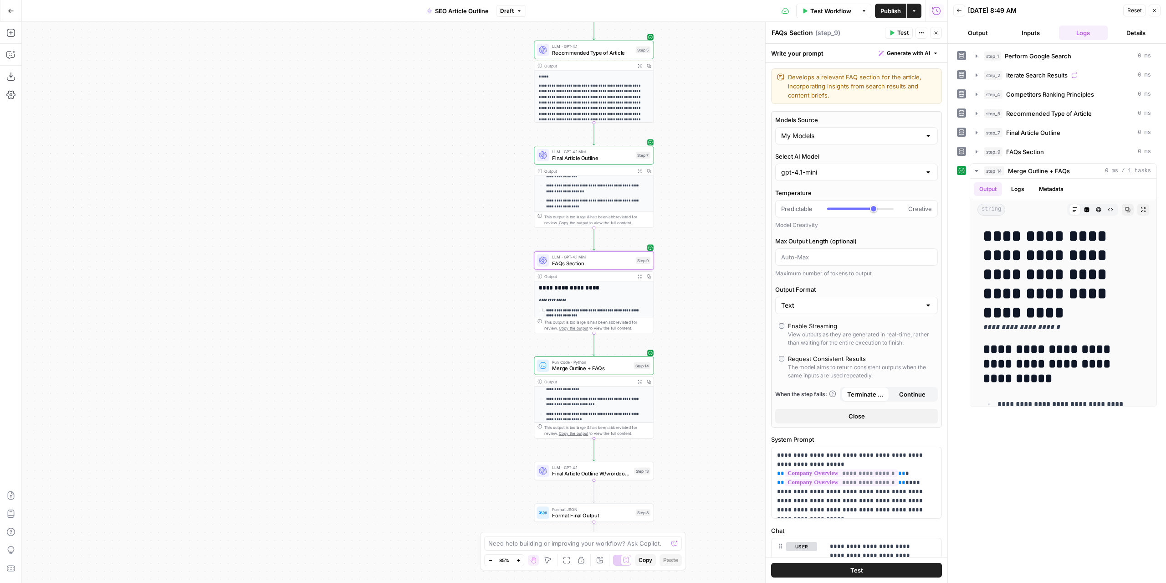
scroll to position [137, 0]
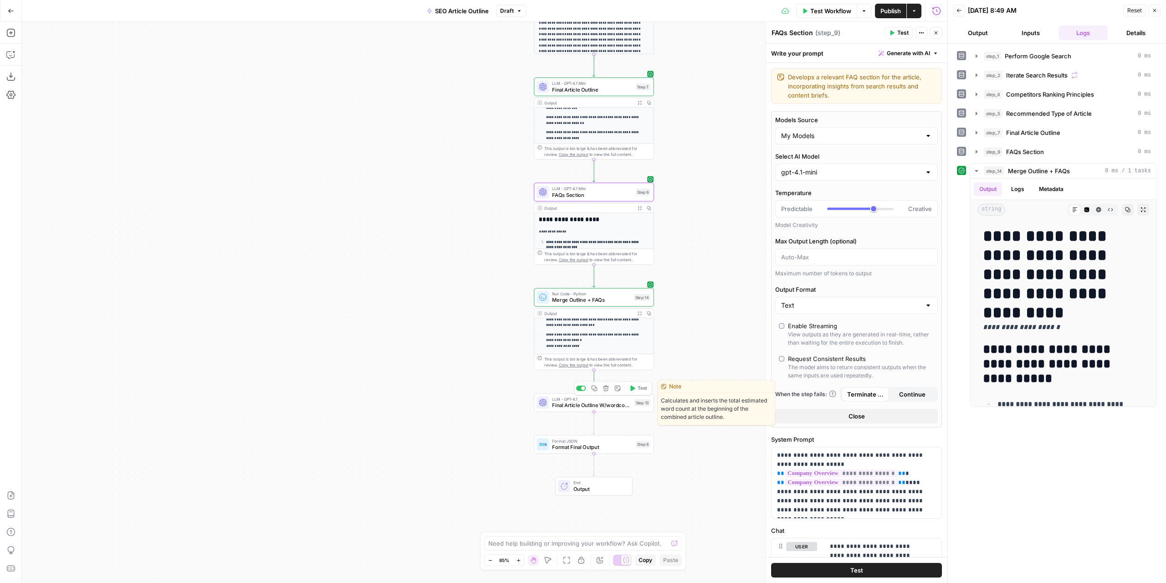
click at [574, 401] on span "Final Article Outline W/wordcount" at bounding box center [591, 405] width 79 height 8
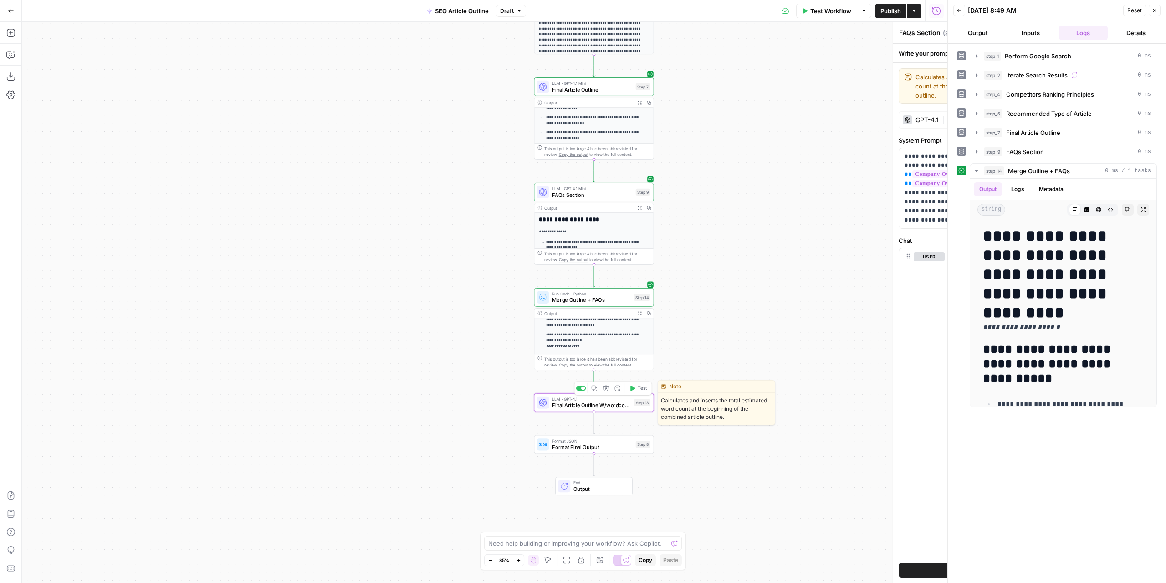
type textarea "Final Article Outline W/wordcount"
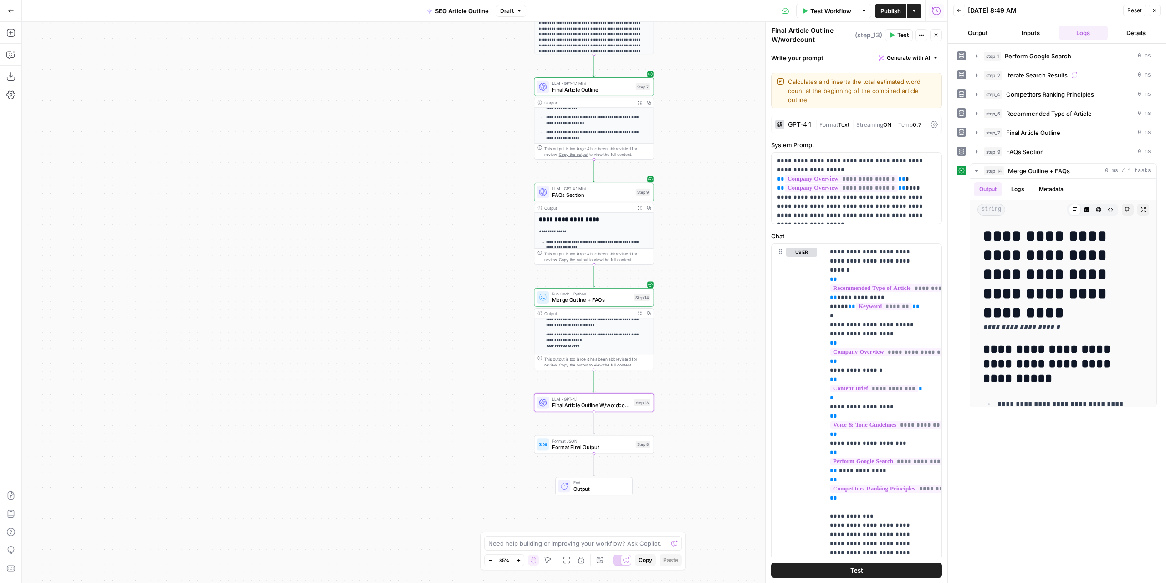
click at [801, 125] on div "GPT-4.1" at bounding box center [799, 124] width 23 height 6
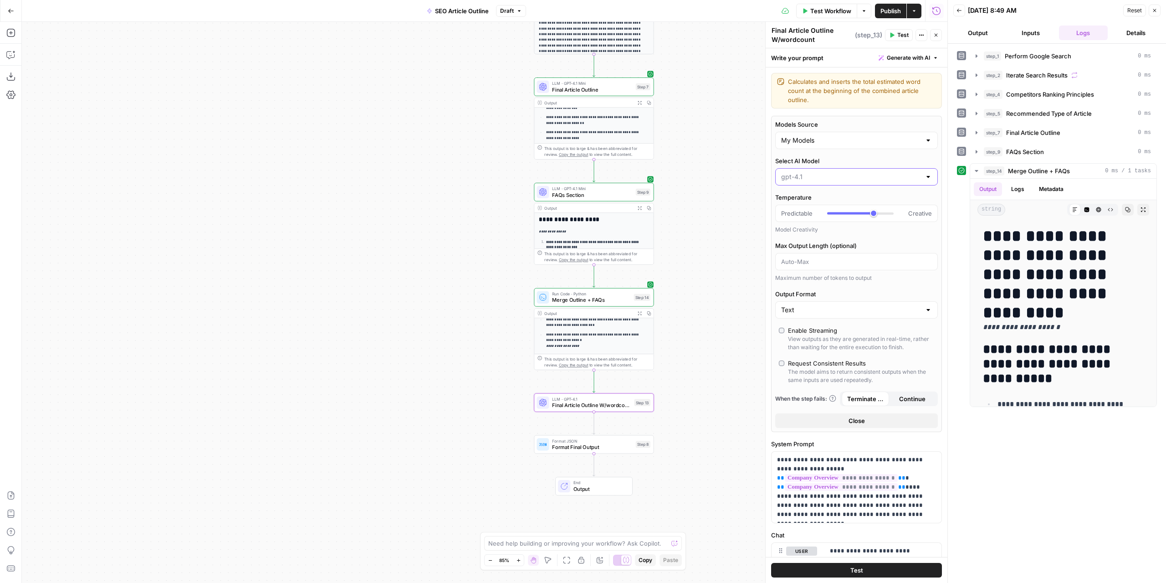
click at [811, 178] on input "Select AI Model" at bounding box center [851, 176] width 140 height 9
click at [793, 236] on span "gpt-4.1-mini" at bounding box center [851, 237] width 137 height 9
type input "gpt-4.1-mini"
click at [900, 34] on span "Test" at bounding box center [902, 35] width 11 height 8
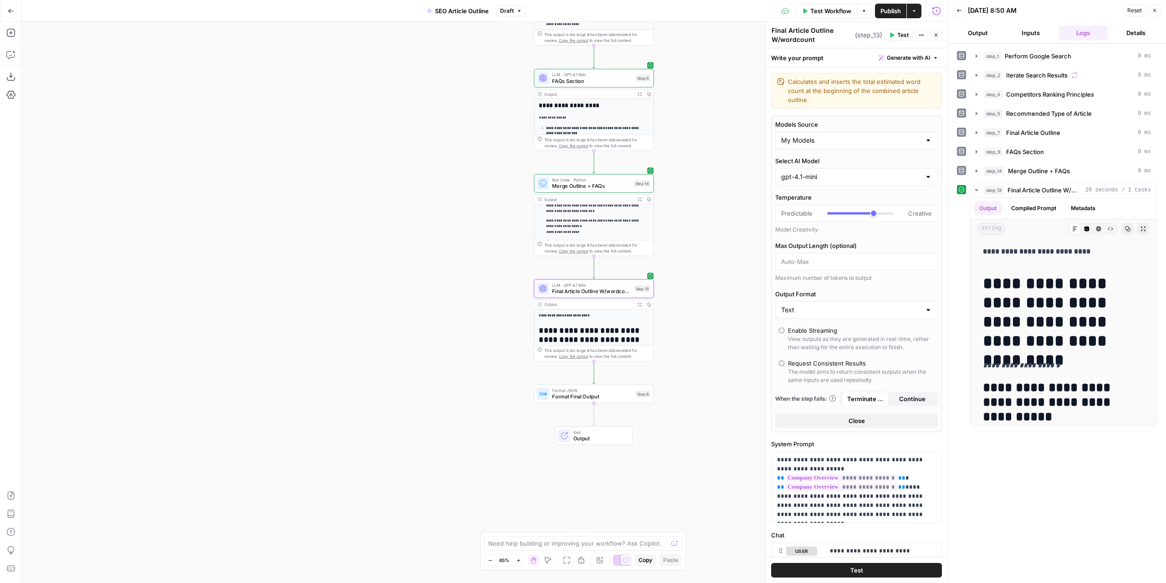
click at [893, 10] on span "Publish" at bounding box center [890, 10] width 20 height 9
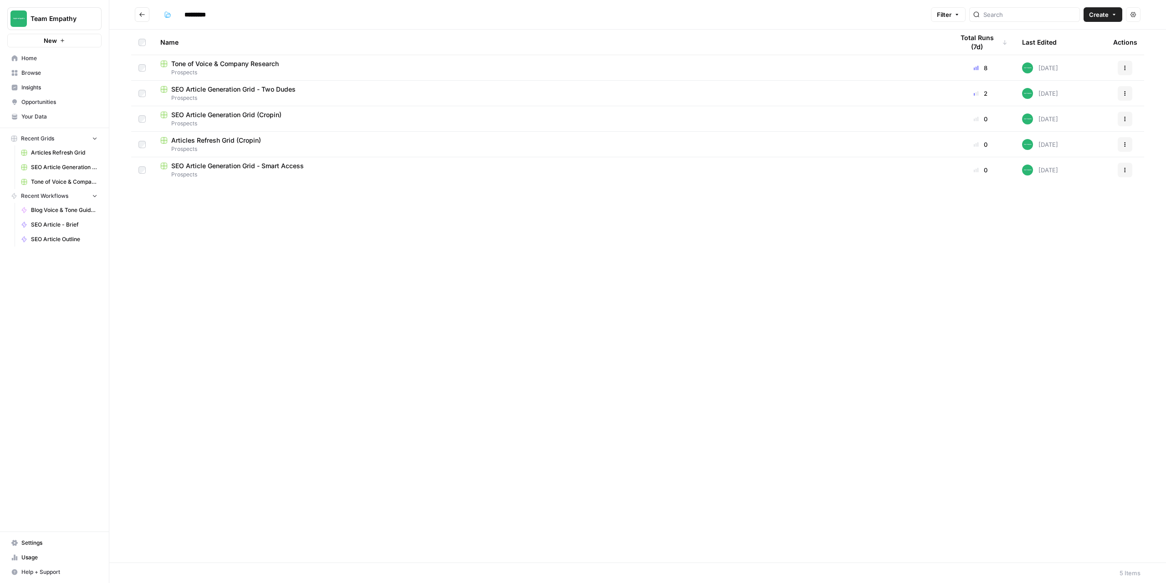
click at [211, 66] on span "Tone of Voice & Company Research" at bounding box center [224, 63] width 107 height 9
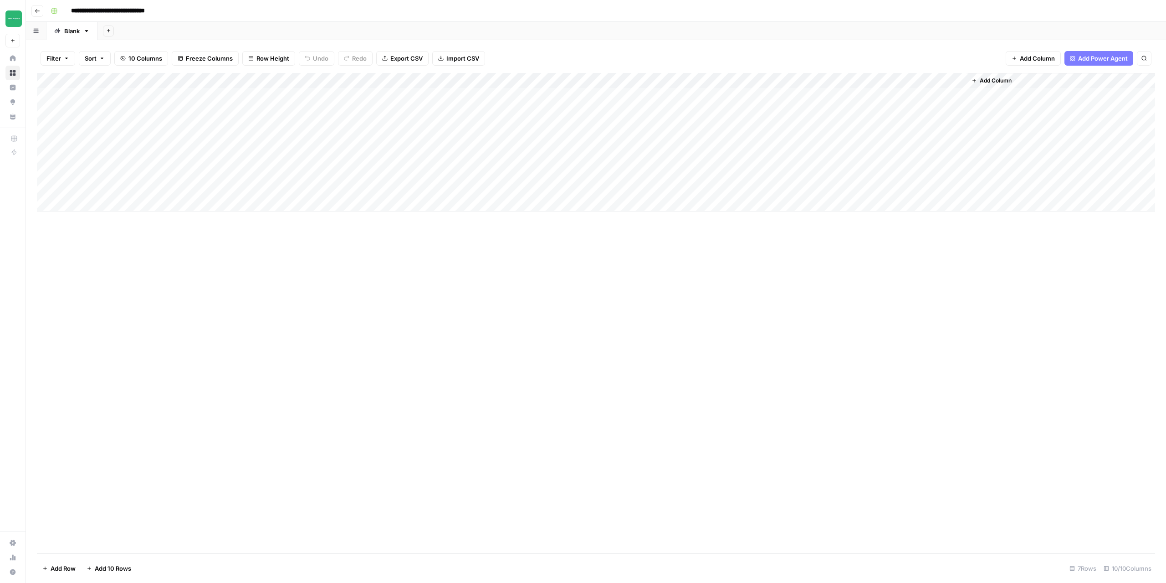
click at [706, 158] on div "Add Column" at bounding box center [596, 142] width 1118 height 138
click at [757, 156] on div "Add Column" at bounding box center [596, 142] width 1118 height 138
click at [757, 156] on textarea "**********" at bounding box center [742, 176] width 182 height 49
click at [792, 199] on textarea "**********" at bounding box center [742, 176] width 182 height 49
click at [221, 285] on div "Add Column" at bounding box center [596, 313] width 1118 height 480
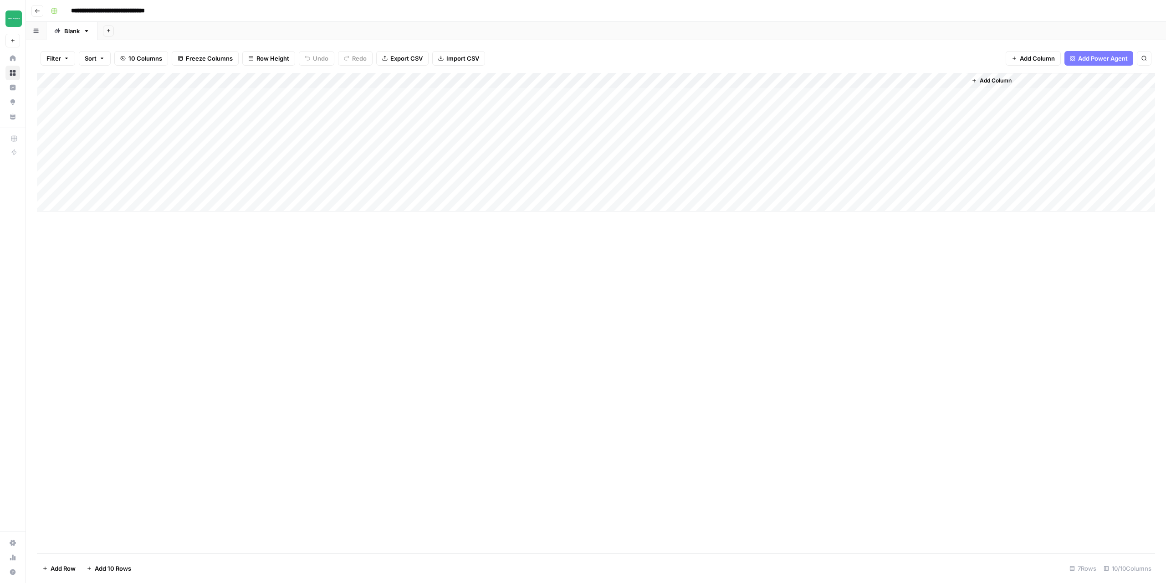
click at [40, 10] on span "Go back" at bounding box center [40, 10] width 0 height 0
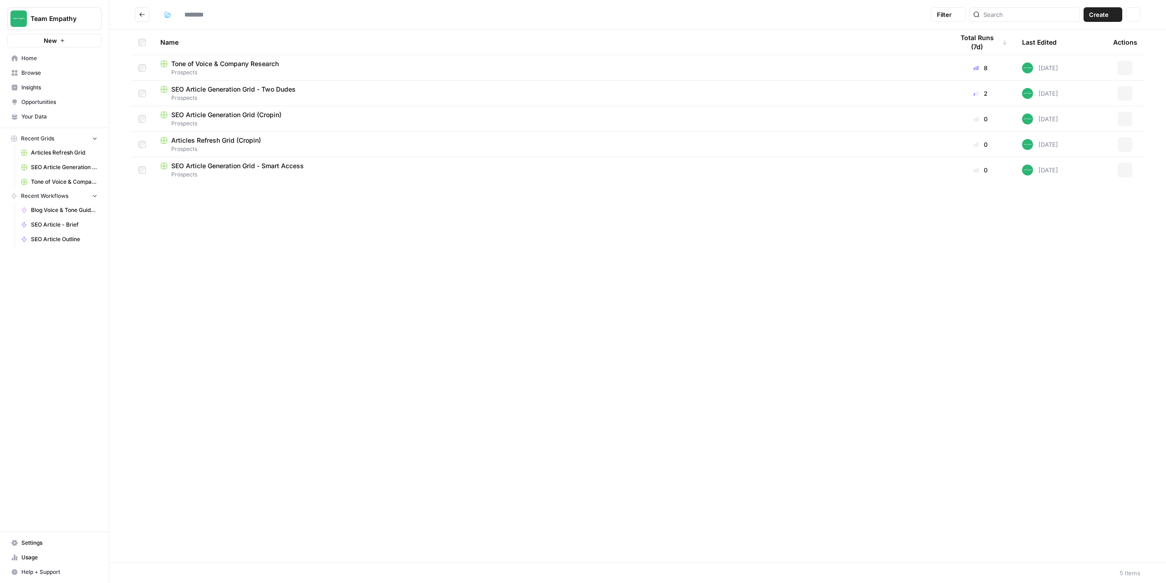
type input "*********"
click at [247, 93] on span "SEO Article Generation Grid - Two Dudes" at bounding box center [233, 89] width 124 height 9
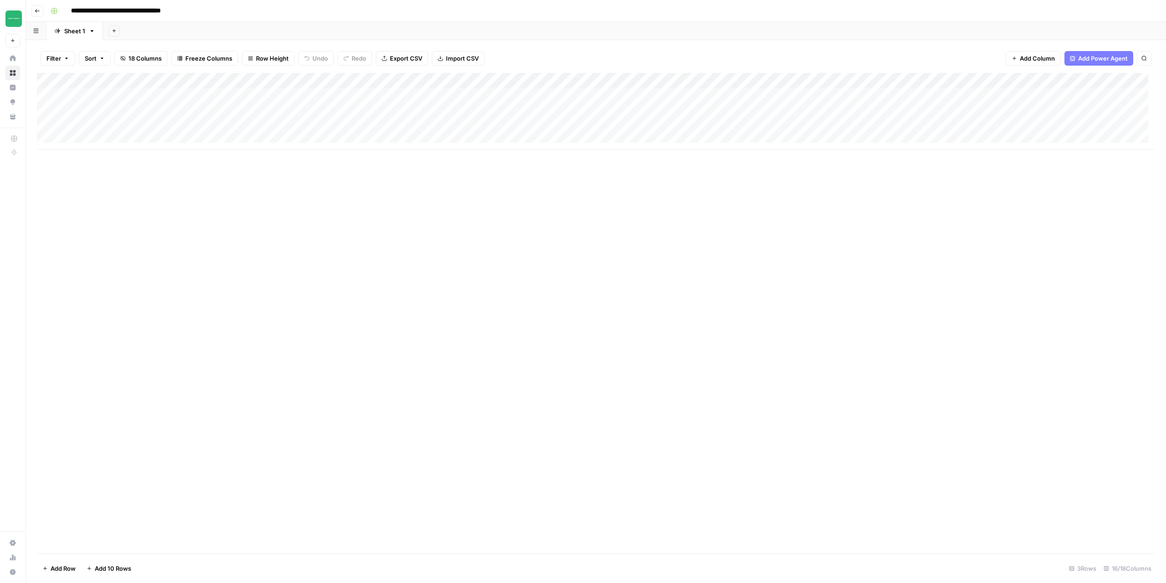
click at [560, 96] on div "Add Column" at bounding box center [596, 111] width 1118 height 77
click at [643, 53] on div at bounding box center [875, 45] width 568 height 19
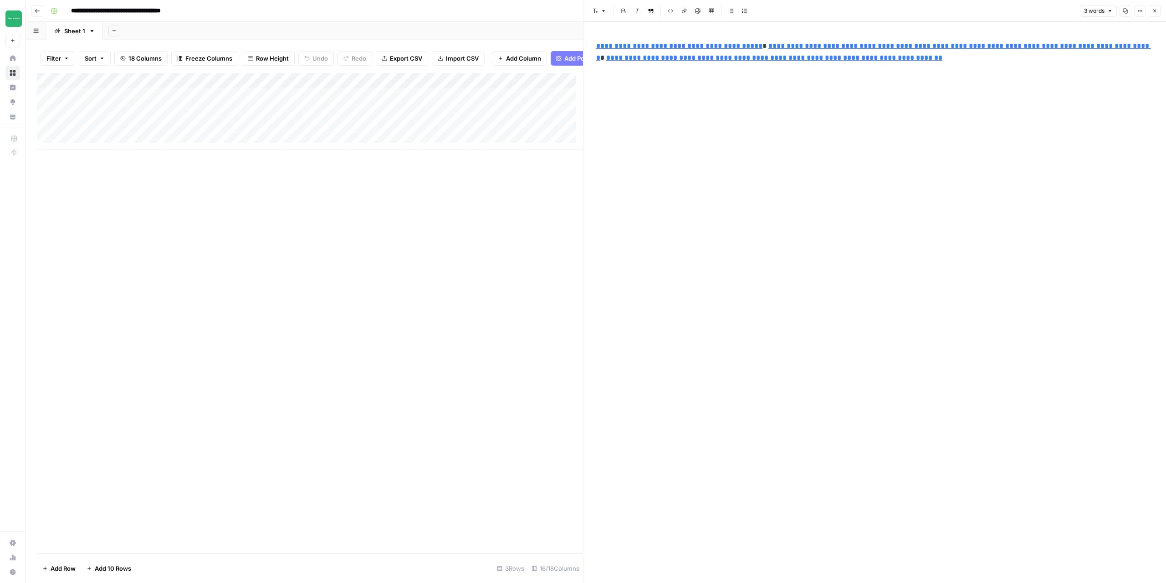
click at [477, 281] on div "Add Column" at bounding box center [310, 313] width 546 height 480
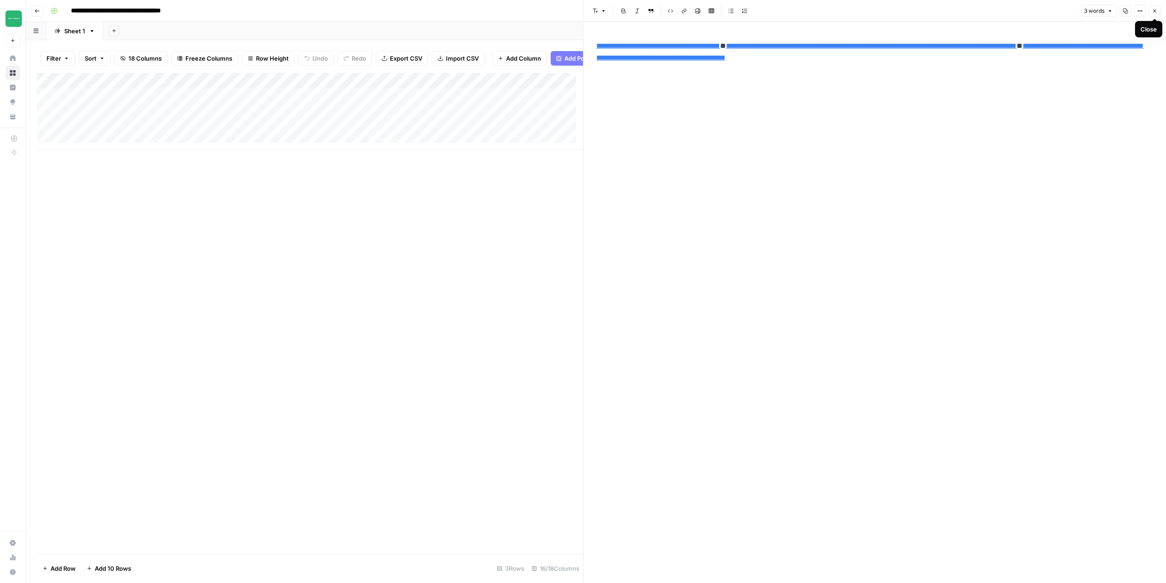
type input "[URL][DOMAIN_NAME]"
click at [765, 46] on link "**********" at bounding box center [871, 45] width 291 height 7
type input "[URL][DOMAIN_NAME]"
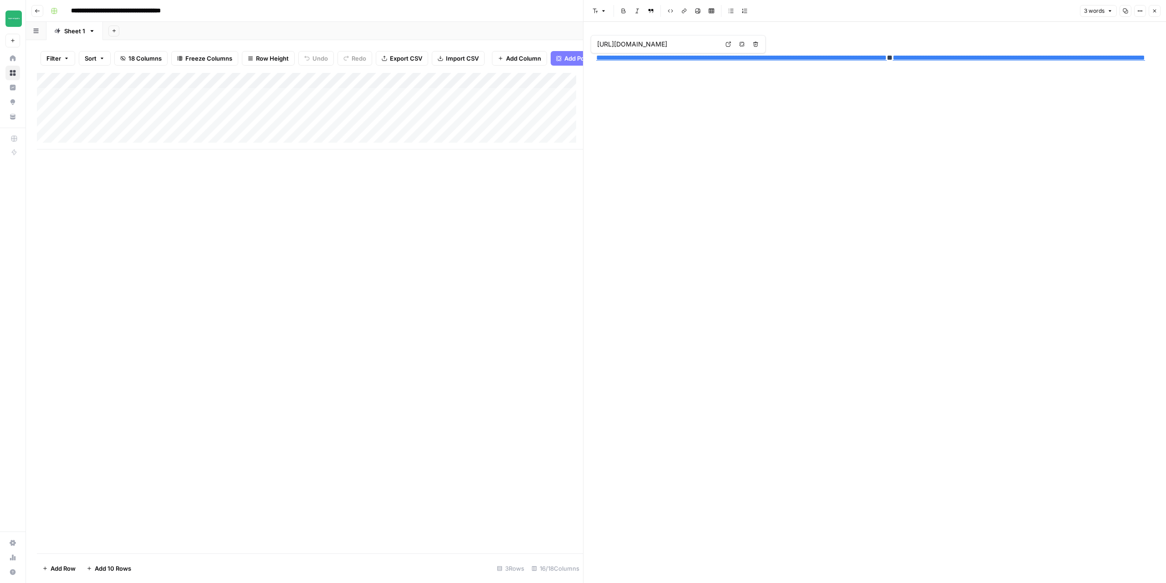
type input "[URL][DOMAIN_NAME]"
click at [984, 58] on link "**********" at bounding box center [1019, 57] width 252 height 7
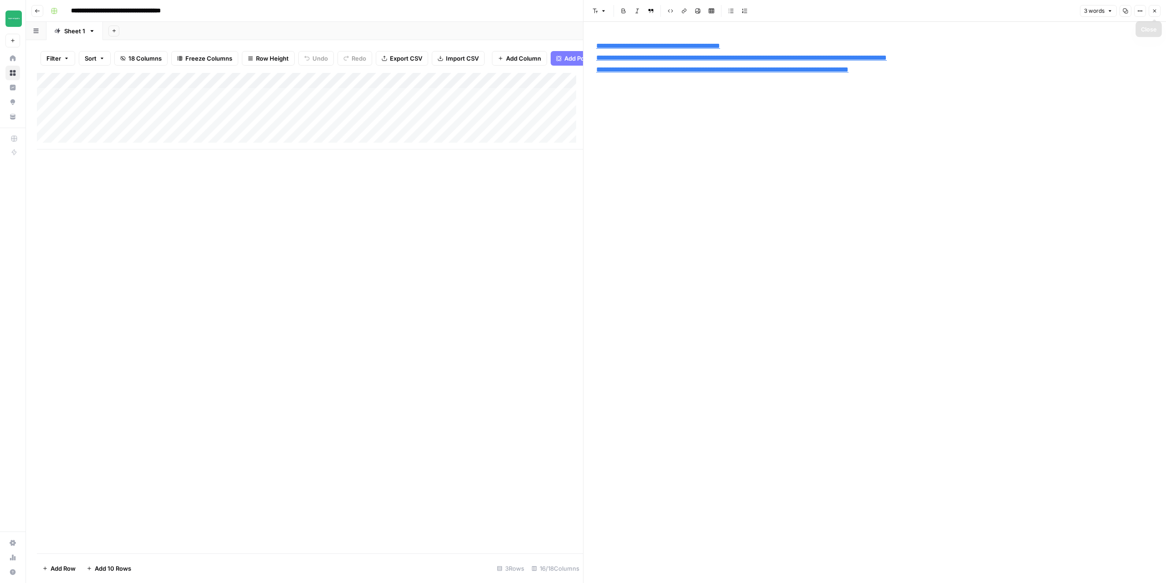
click at [1156, 10] on icon "button" at bounding box center [1154, 11] width 3 height 3
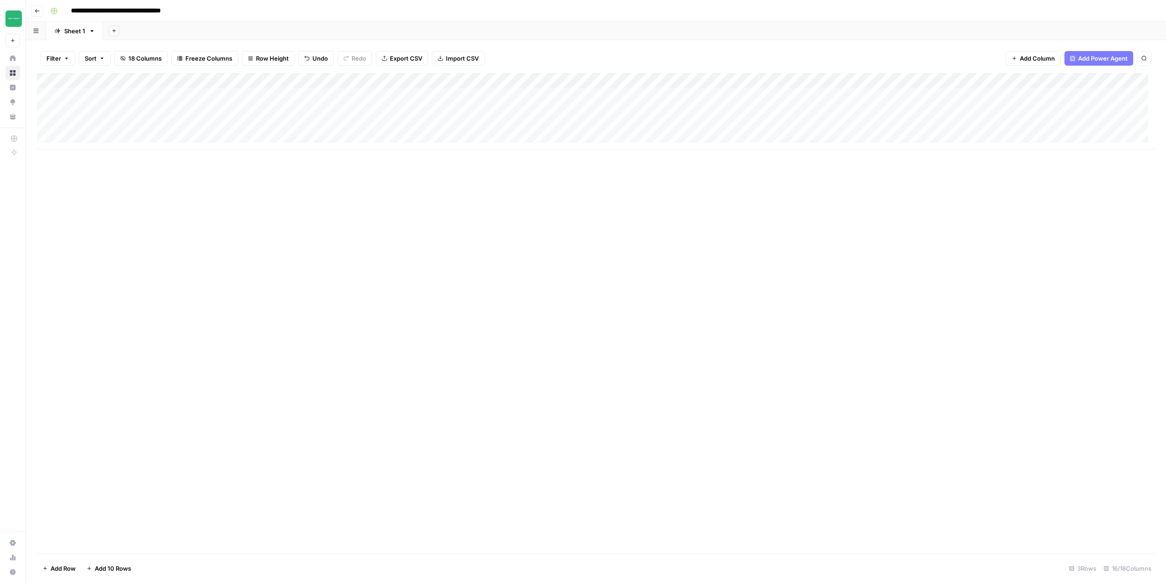
click at [606, 80] on div "Add Column" at bounding box center [596, 111] width 1118 height 77
click at [645, 123] on span "Text" at bounding box center [649, 126] width 44 height 9
click at [1050, 96] on div "Add Column" at bounding box center [596, 111] width 1118 height 77
click at [1077, 97] on div "Add Column" at bounding box center [596, 111] width 1118 height 77
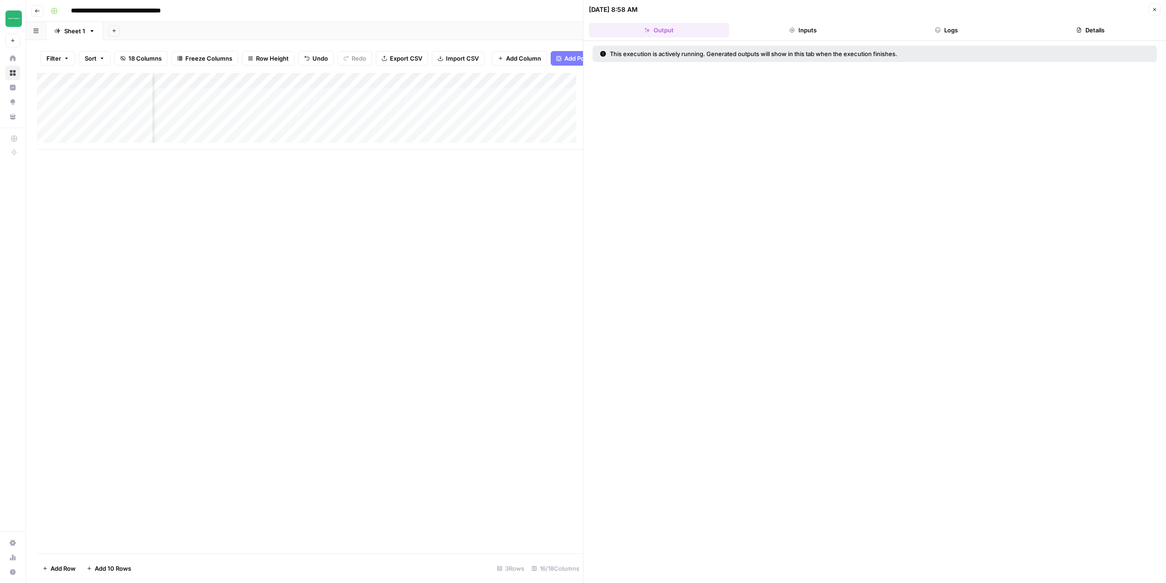
click at [940, 36] on button "Logs" at bounding box center [947, 30] width 140 height 15
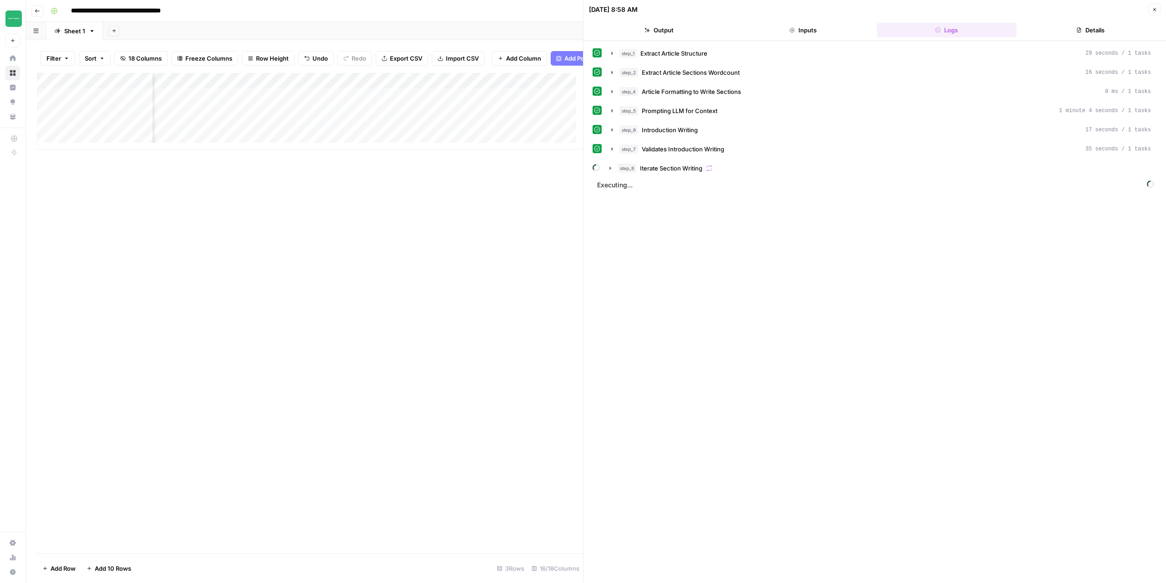
scroll to position [0, 389]
